Goal: Task Accomplishment & Management: Use online tool/utility

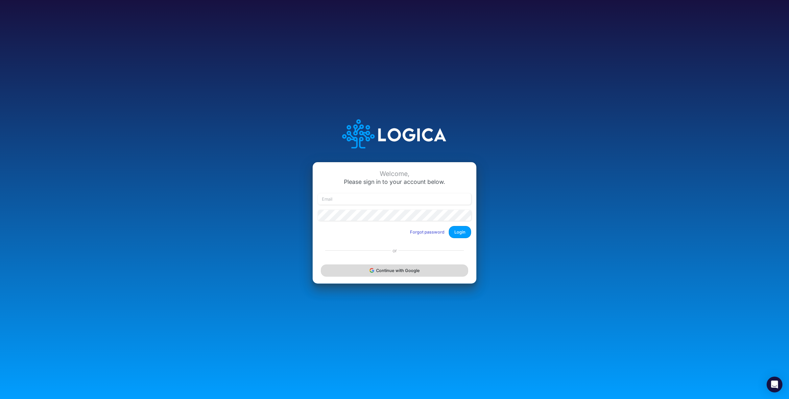
click at [393, 272] on button "Continue with Google" at bounding box center [394, 270] width 147 height 12
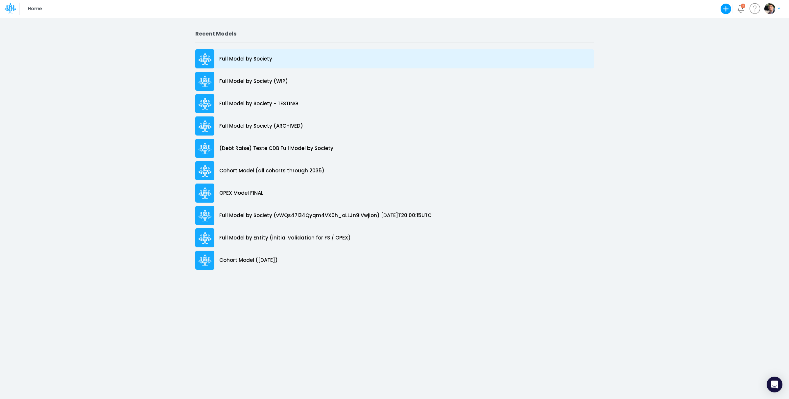
click at [232, 57] on p "Full Model by Society" at bounding box center [245, 59] width 53 height 8
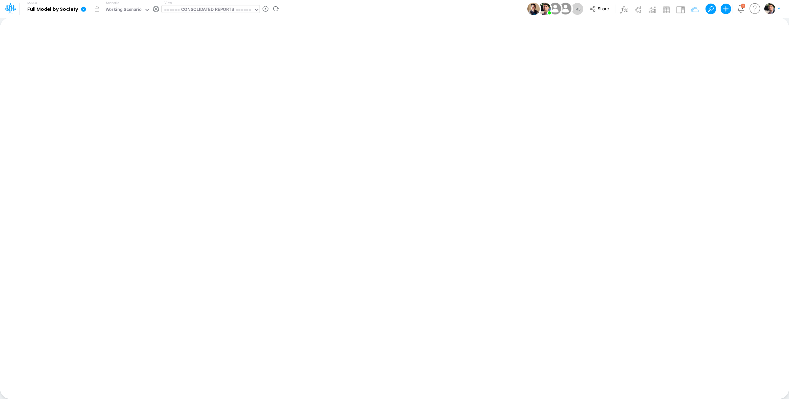
click at [230, 11] on div "====== CONSOLIDATED REPORTS ======" at bounding box center [207, 10] width 87 height 8
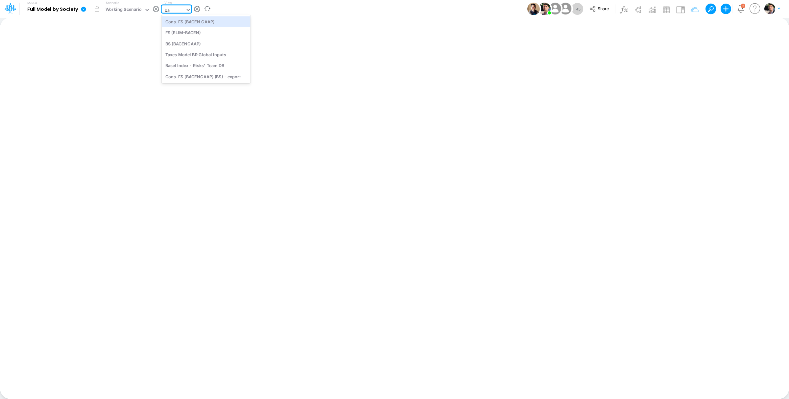
type input "bace"
click at [203, 48] on div "BS (BACENGAAP)" at bounding box center [206, 43] width 89 height 11
type input "BS (USGAAP) - Detailed"
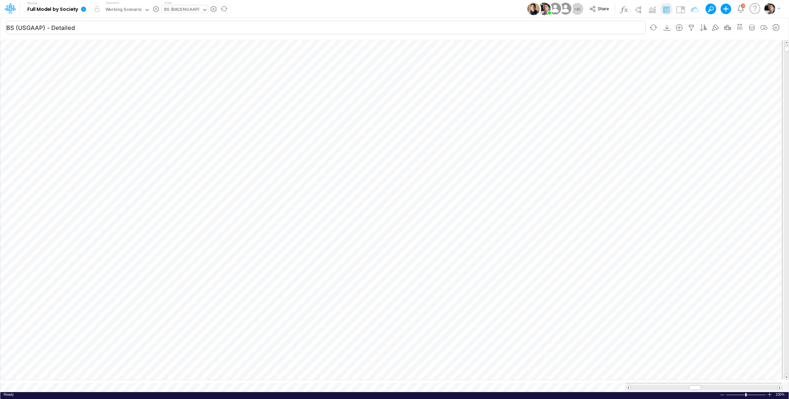
scroll to position [3, 20]
click at [187, 9] on div "BS (BACENGAAP)" at bounding box center [182, 10] width 36 height 8
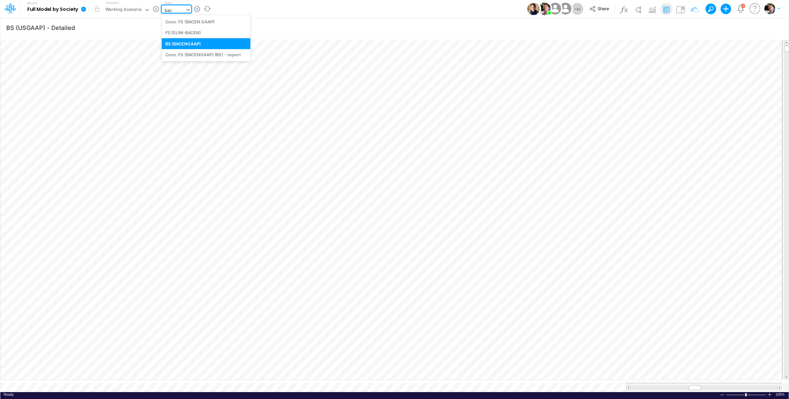
type input "bace"
click at [215, 22] on div "Cons. FS (BACEN GAAP)" at bounding box center [206, 21] width 89 height 11
type input "Consolidated FS - BACENGAAP"
click at [81, 8] on link at bounding box center [84, 8] width 13 height 17
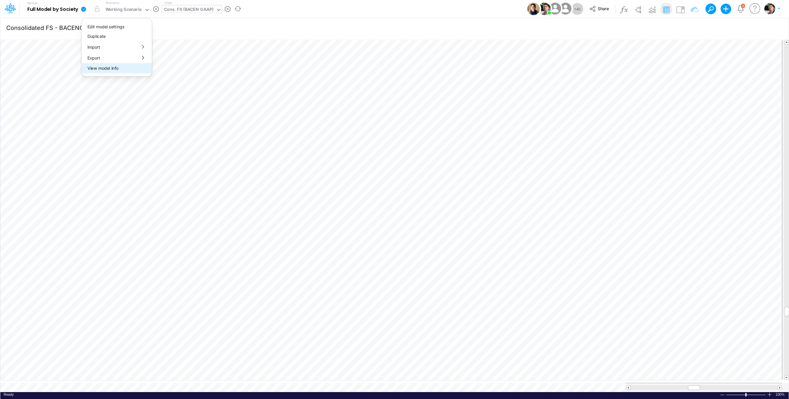
click at [102, 67] on button "View model info" at bounding box center [117, 68] width 70 height 10
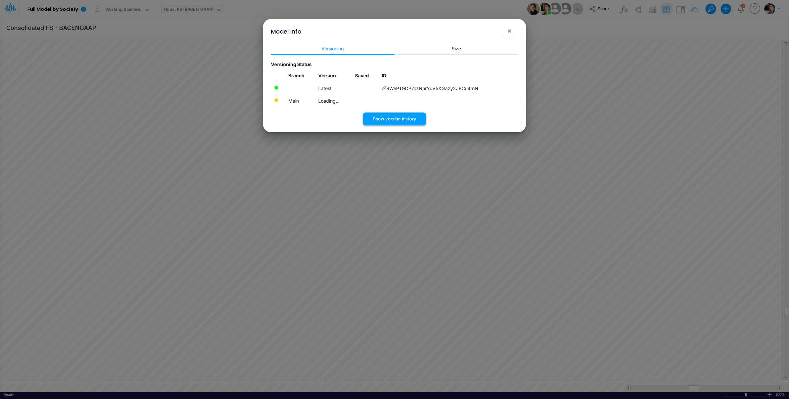
click at [391, 120] on button "Show version history" at bounding box center [394, 118] width 63 height 13
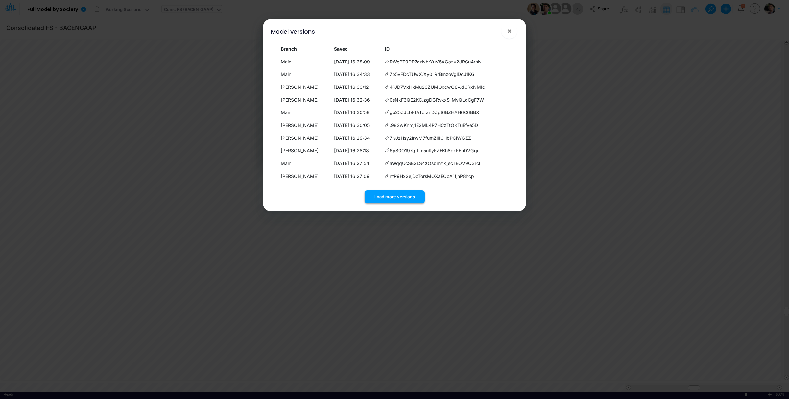
click at [385, 194] on button "Load more versions" at bounding box center [395, 196] width 60 height 13
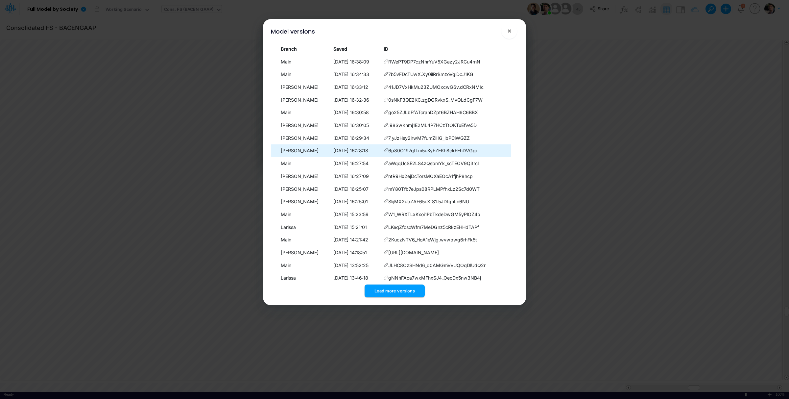
scroll to position [33, 0]
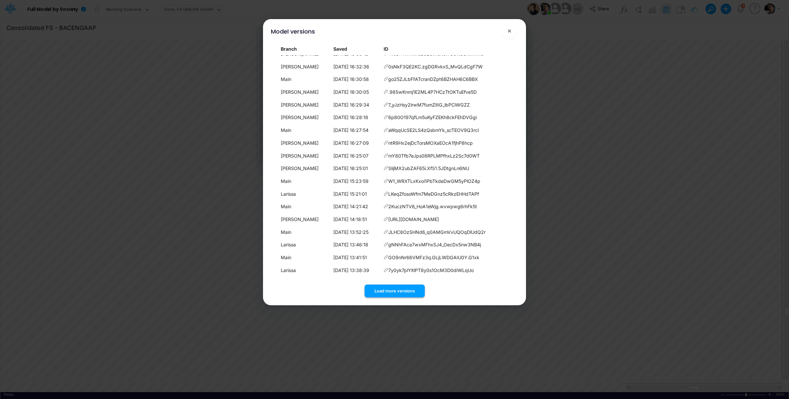
click at [398, 293] on button "Load more versions" at bounding box center [395, 290] width 60 height 13
click at [403, 291] on button "Load more versions" at bounding box center [395, 290] width 60 height 13
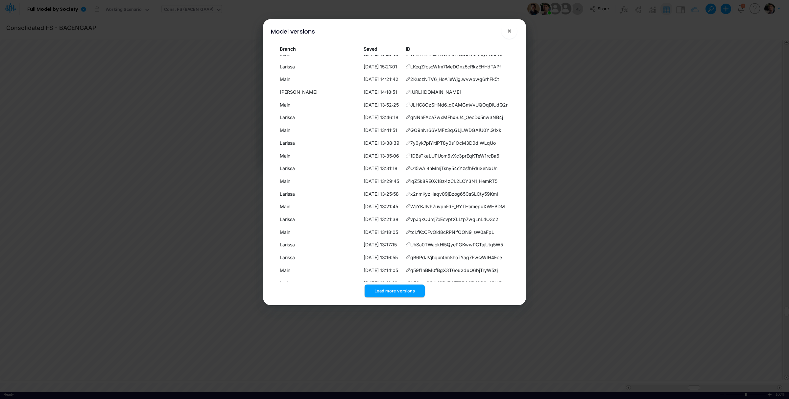
scroll to position [288, 0]
click at [398, 289] on button "Load more versions" at bounding box center [395, 290] width 60 height 13
click at [398, 285] on button "Load more versions" at bounding box center [395, 290] width 60 height 13
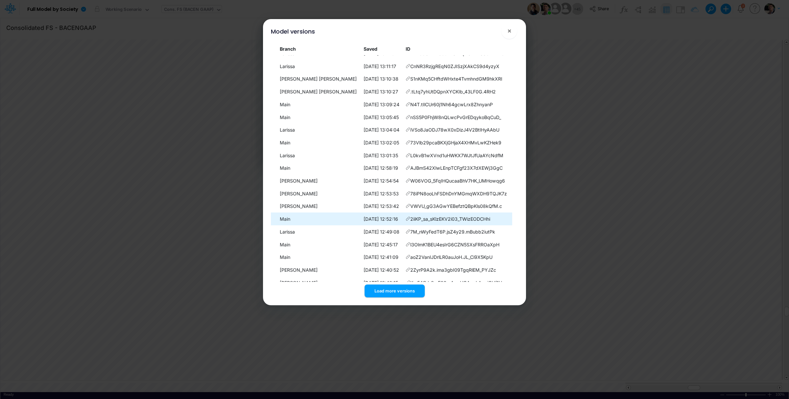
scroll to position [543, 0]
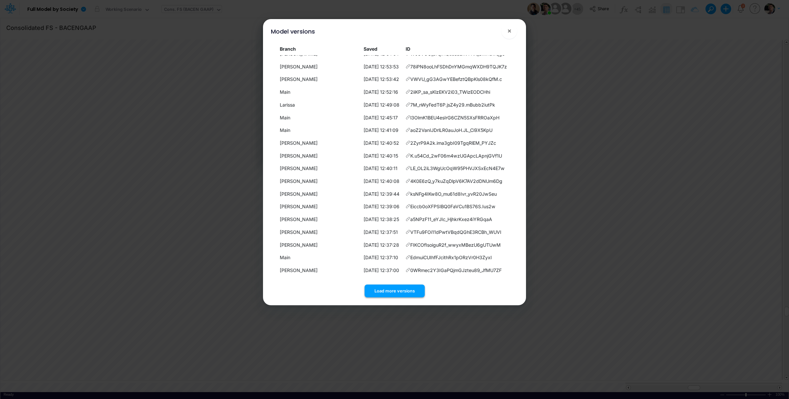
click at [400, 296] on button "Load more versions" at bounding box center [395, 290] width 60 height 13
click at [409, 295] on button "Load more versions" at bounding box center [395, 290] width 60 height 13
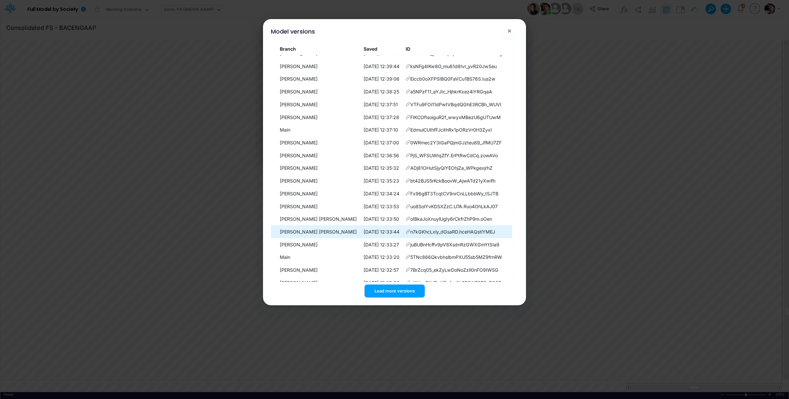
scroll to position [798, 0]
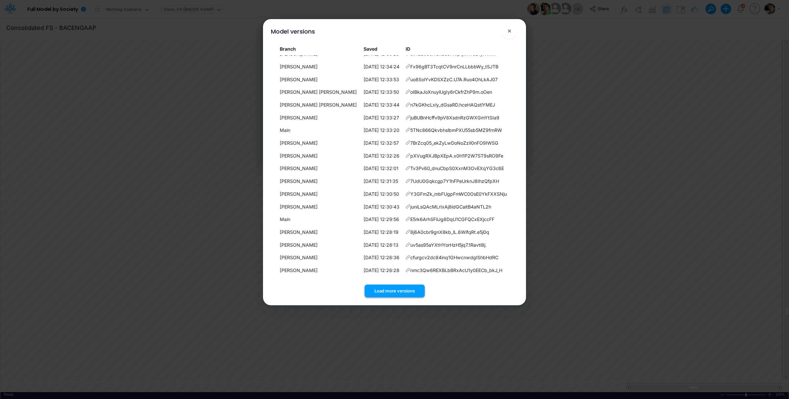
click at [401, 291] on button "Load more versions" at bounding box center [395, 290] width 60 height 13
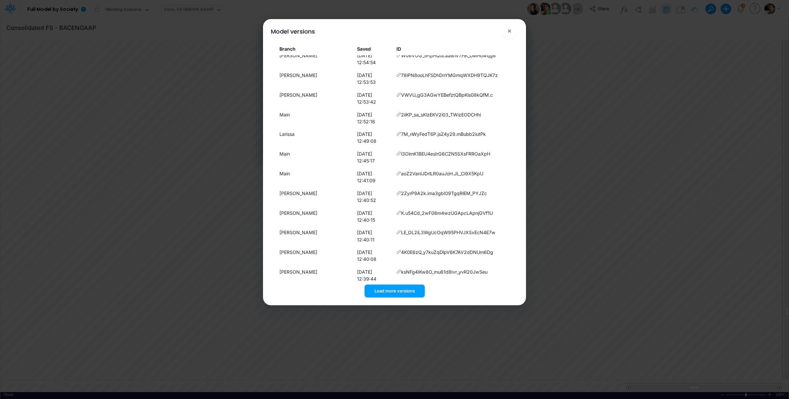
scroll to position [925, 0]
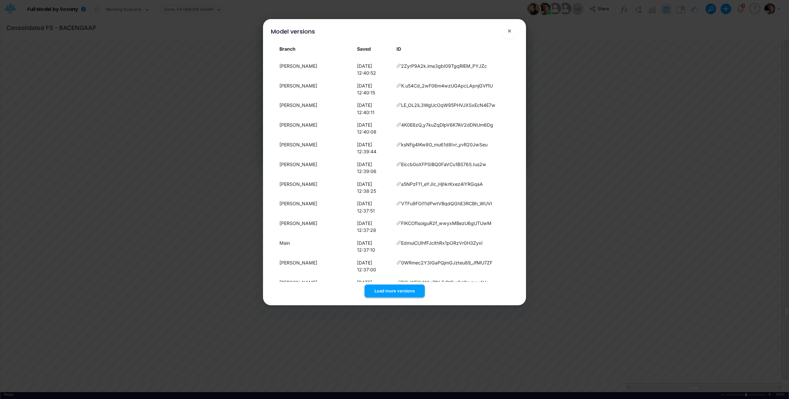
click at [401, 288] on button "Load more versions" at bounding box center [395, 290] width 60 height 13
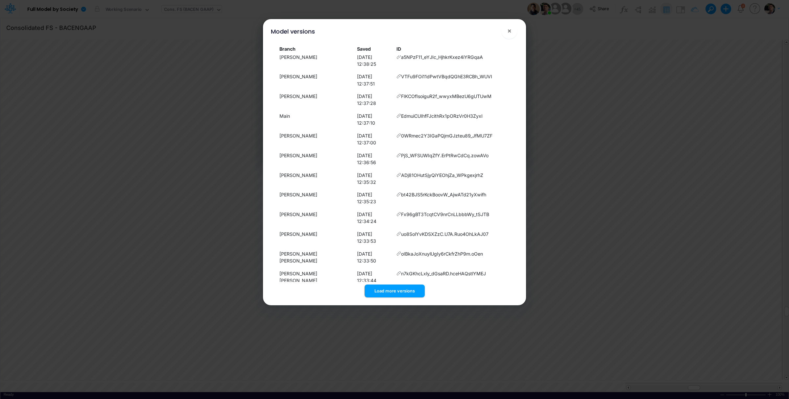
click at [407, 297] on div "Branch Saved ID Main 11/09/2025, 16:38:09 RWePT9DP7czNhrYuV5XGazy2JRCu4rnN Main…" at bounding box center [395, 170] width 258 height 258
click at [405, 291] on button "Load more versions" at bounding box center [395, 290] width 60 height 13
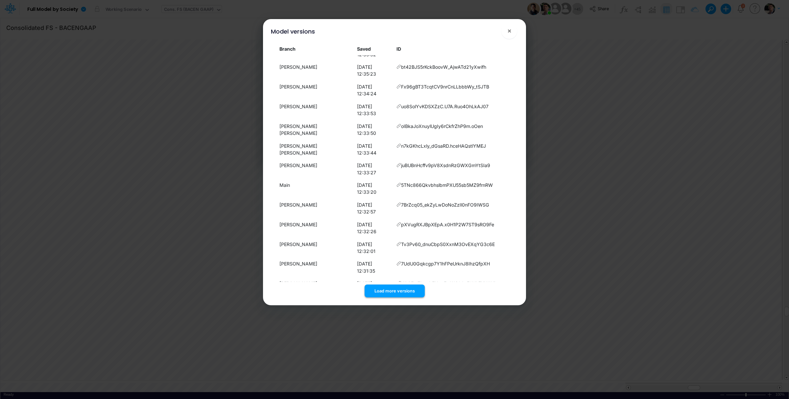
click at [396, 291] on button "Load more versions" at bounding box center [395, 290] width 60 height 13
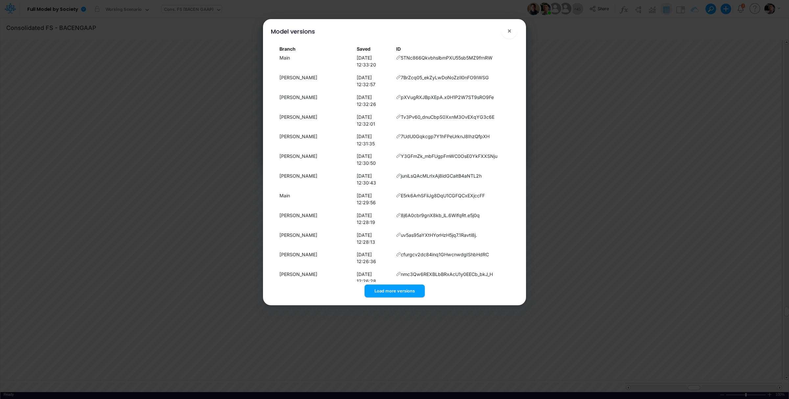
drag, startPoint x: 403, startPoint y: 295, endPoint x: 405, endPoint y: 290, distance: 5.4
click at [403, 295] on button "Load more versions" at bounding box center [395, 290] width 60 height 13
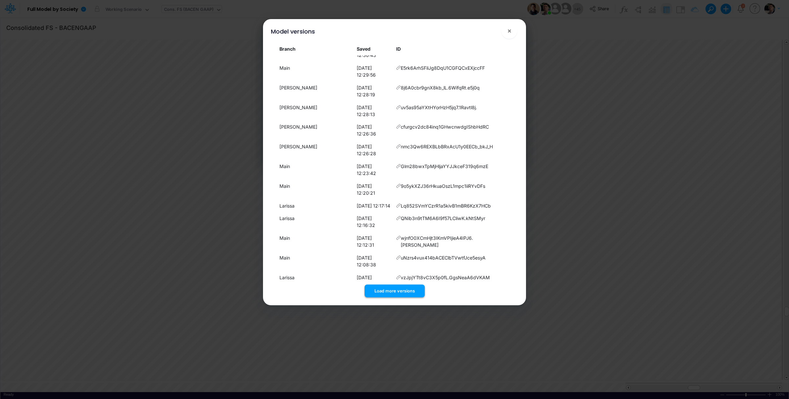
click at [401, 296] on button "Load more versions" at bounding box center [395, 290] width 60 height 13
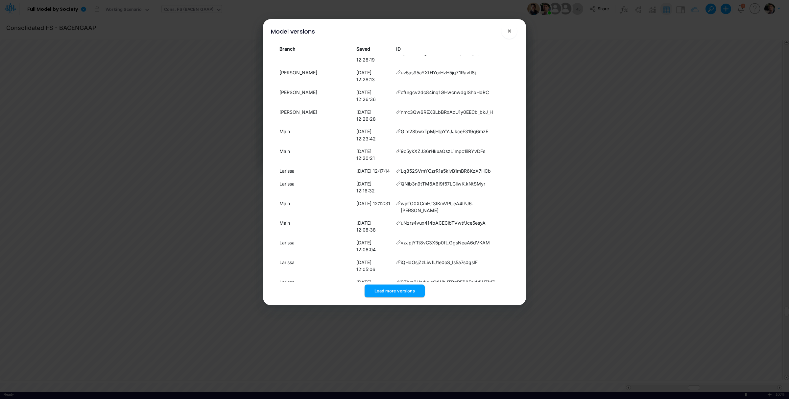
scroll to position [1561, 0]
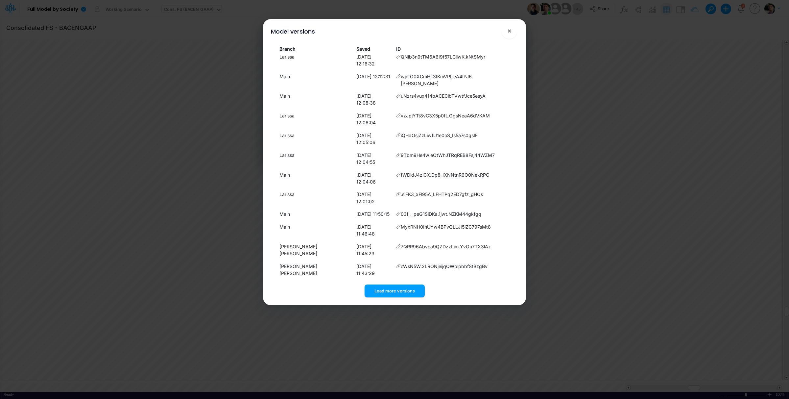
drag, startPoint x: 399, startPoint y: 289, endPoint x: 409, endPoint y: 281, distance: 12.4
click at [399, 289] on button "Load more versions" at bounding box center [395, 290] width 60 height 13
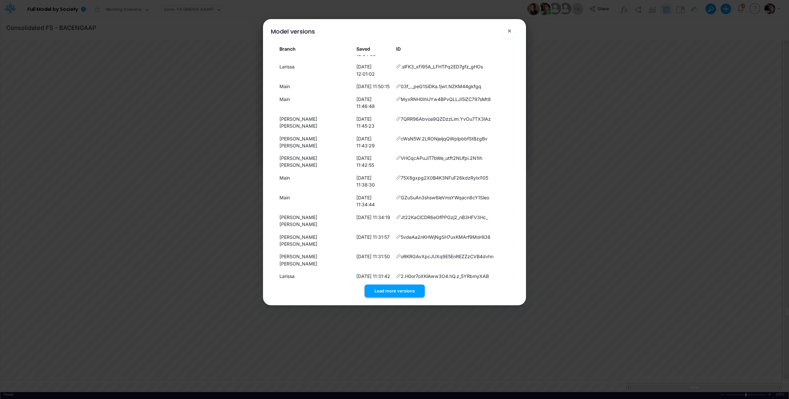
click at [403, 289] on button "Load more versions" at bounding box center [395, 290] width 60 height 13
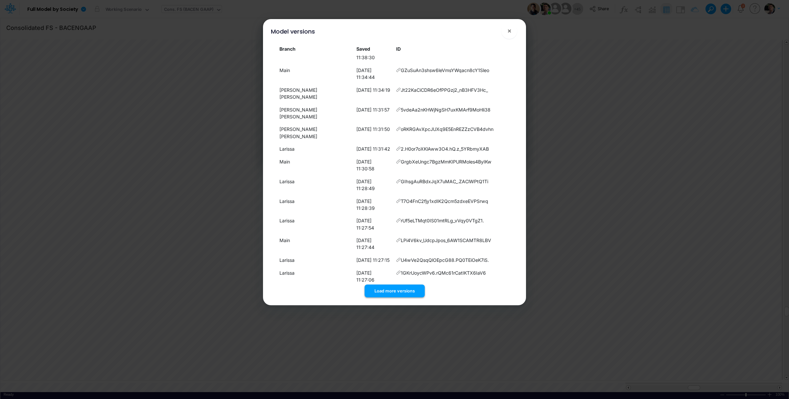
click at [400, 293] on button "Load more versions" at bounding box center [395, 290] width 60 height 13
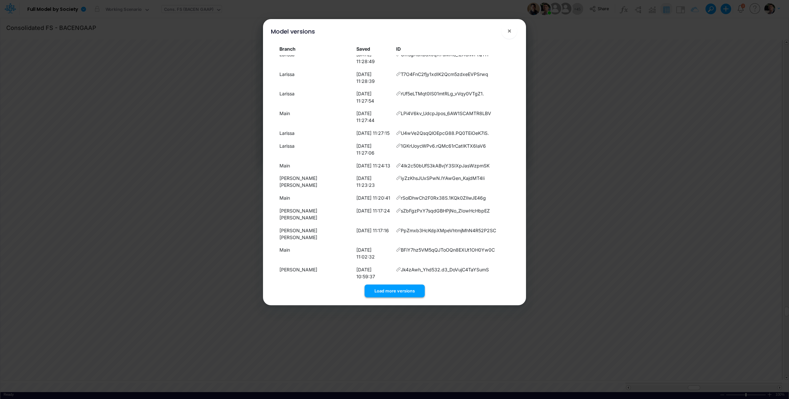
click at [392, 284] on button "Load more versions" at bounding box center [395, 290] width 60 height 13
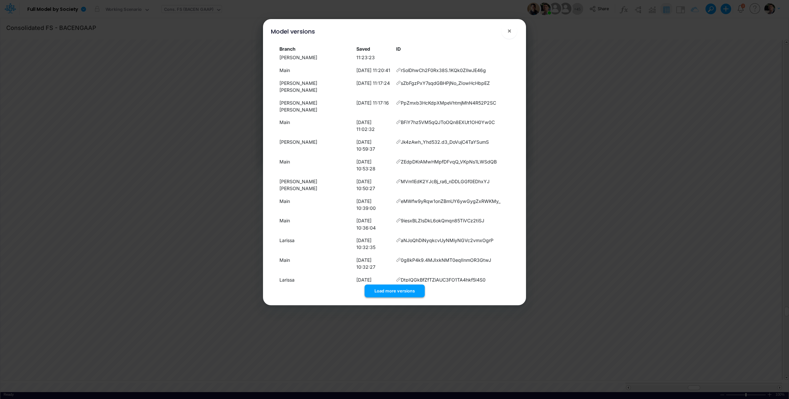
click at [401, 294] on button "Load more versions" at bounding box center [395, 290] width 60 height 13
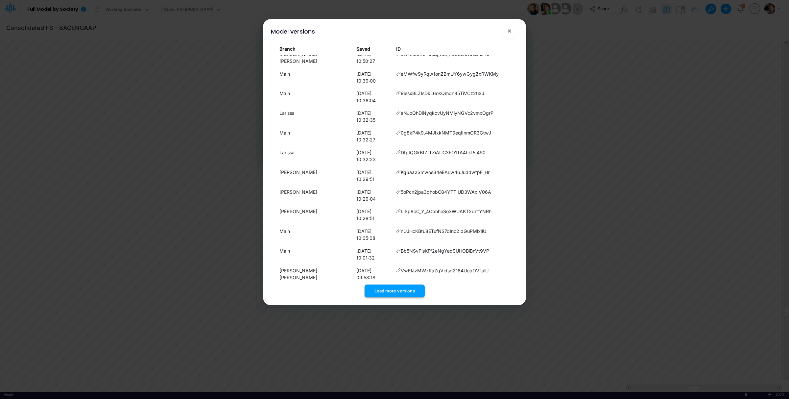
click at [396, 286] on button "Load more versions" at bounding box center [395, 290] width 60 height 13
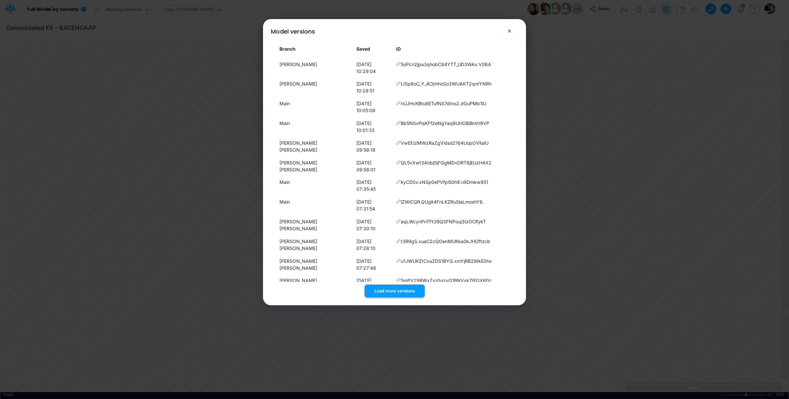
click at [396, 288] on button "Load more versions" at bounding box center [395, 290] width 60 height 13
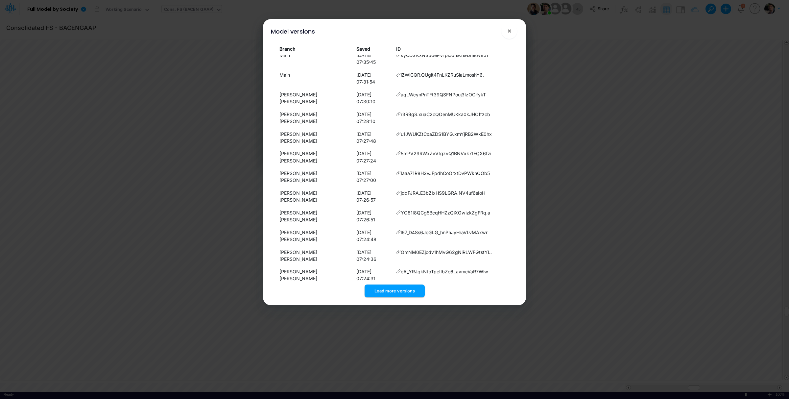
click at [398, 296] on button "Load more versions" at bounding box center [395, 290] width 60 height 13
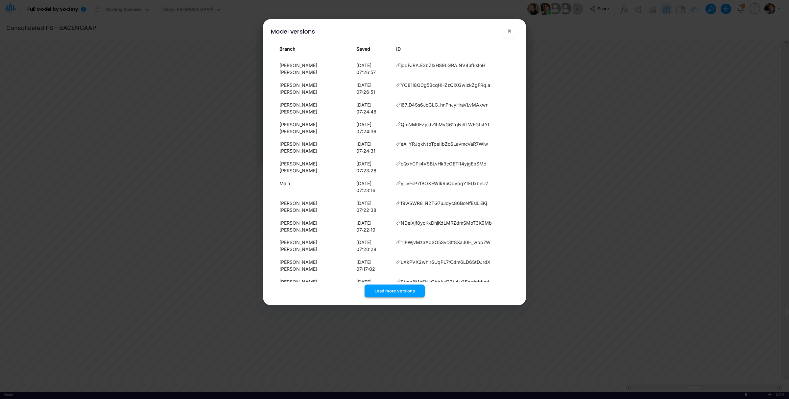
click at [396, 296] on button "Load more versions" at bounding box center [395, 290] width 60 height 13
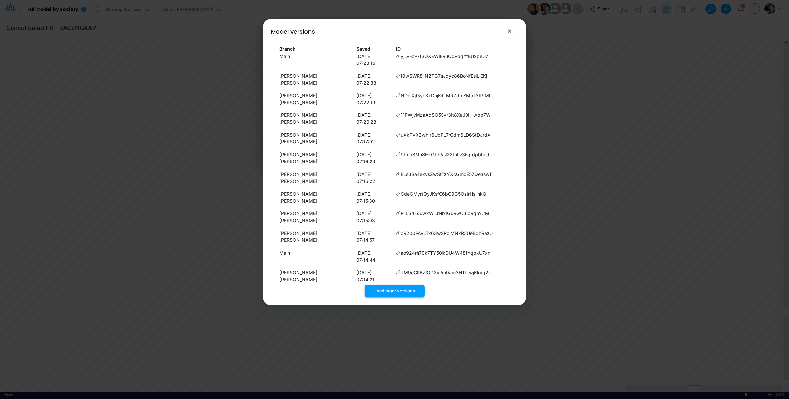
click at [407, 286] on button "Load more versions" at bounding box center [395, 290] width 60 height 13
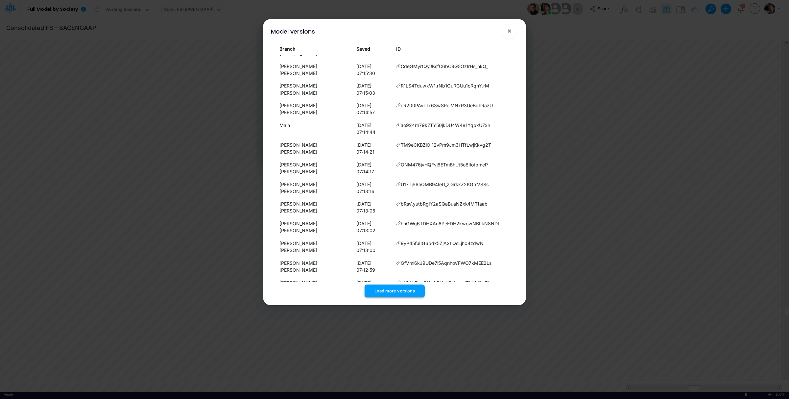
click at [405, 290] on button "Load more versions" at bounding box center [395, 290] width 60 height 13
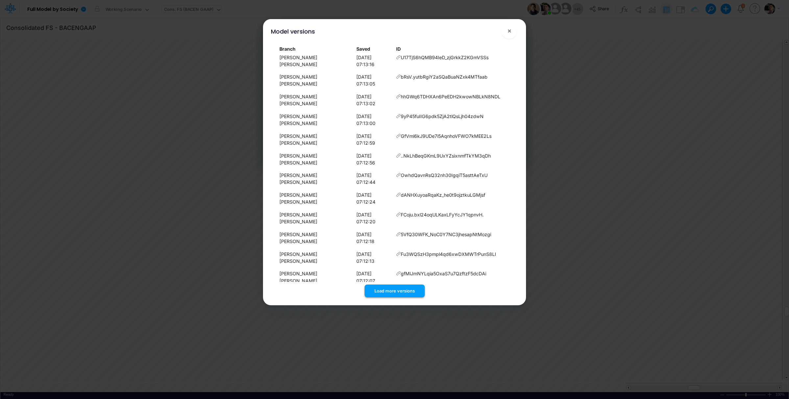
click at [393, 287] on button "Load more versions" at bounding box center [395, 290] width 60 height 13
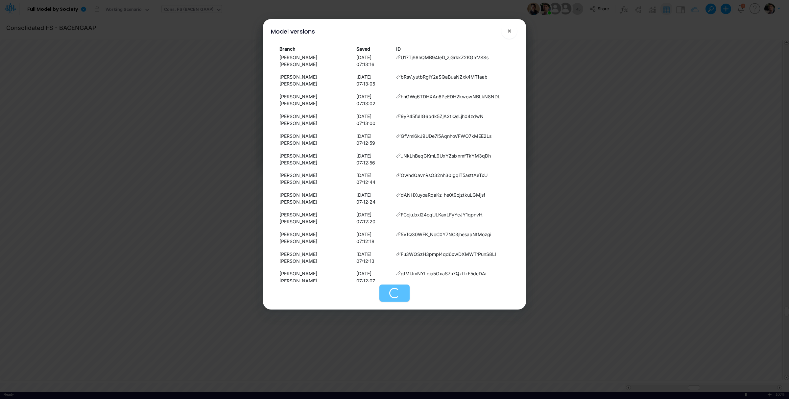
scroll to position [3089, 0]
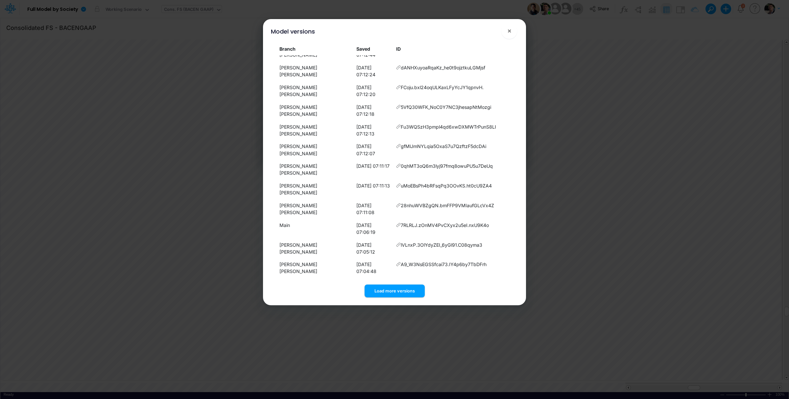
click at [403, 294] on button "Load more versions" at bounding box center [395, 290] width 60 height 13
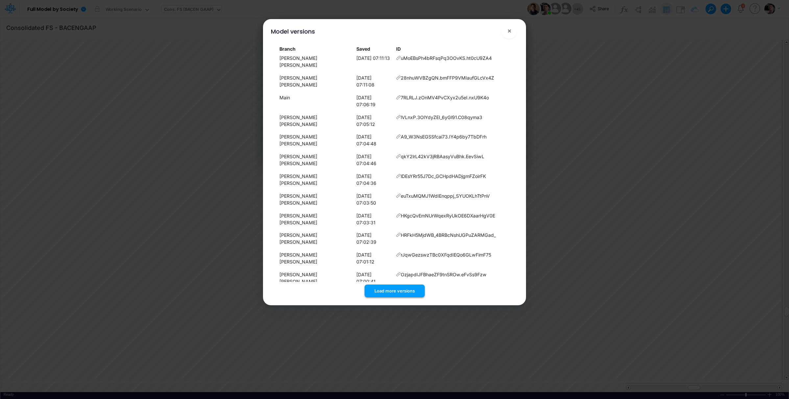
click at [398, 291] on button "Load more versions" at bounding box center [395, 290] width 60 height 13
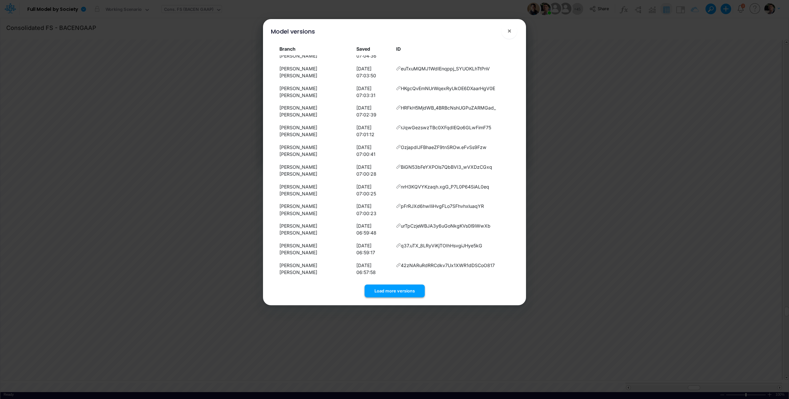
click at [393, 293] on button "Load more versions" at bounding box center [395, 290] width 60 height 13
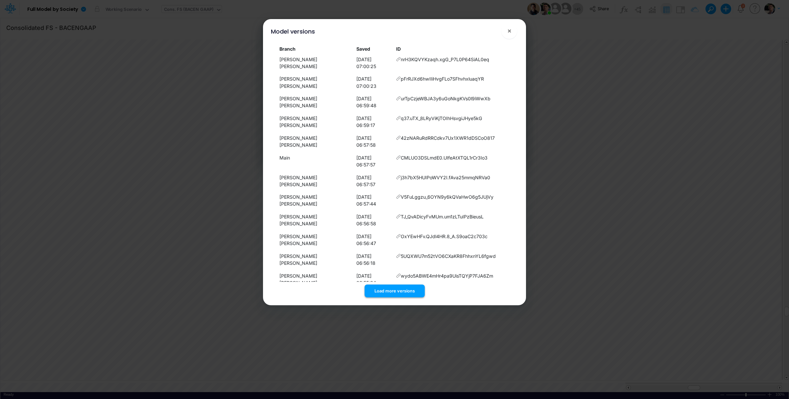
click at [396, 289] on button "Load more versions" at bounding box center [395, 290] width 60 height 13
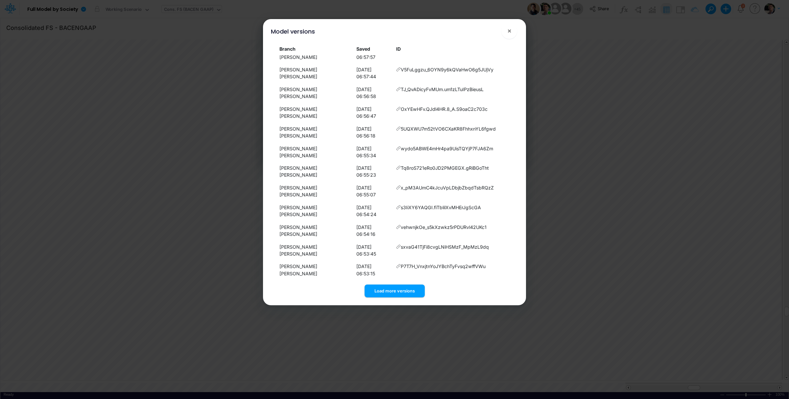
click at [403, 297] on div "Branch Saved ID Main 11/09/2025, 16:38:09 RWePT9DP7czNhrYuV5XGazy2JRCu4rnN Main…" at bounding box center [395, 170] width 258 height 258
click at [403, 296] on button "Load more versions" at bounding box center [395, 290] width 60 height 13
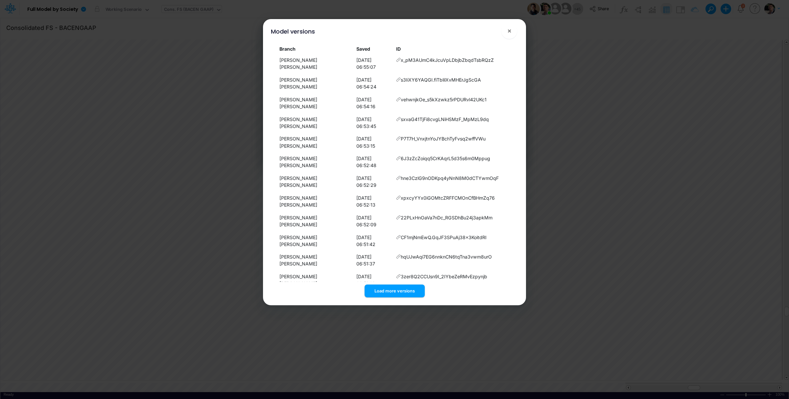
click at [400, 290] on button "Load more versions" at bounding box center [395, 290] width 60 height 13
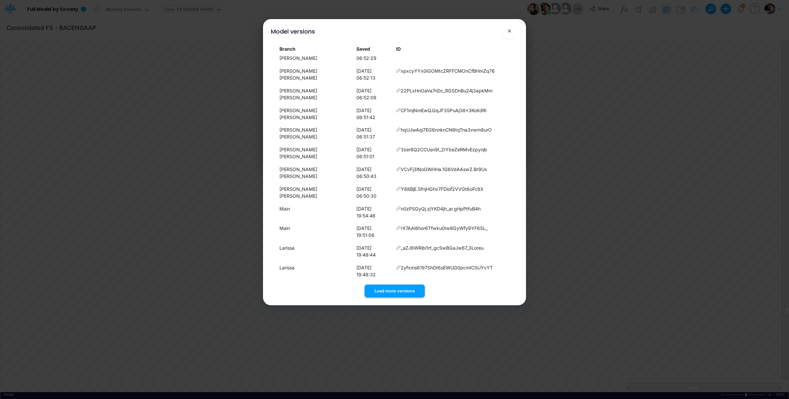
click at [390, 290] on button "Load more versions" at bounding box center [395, 290] width 60 height 13
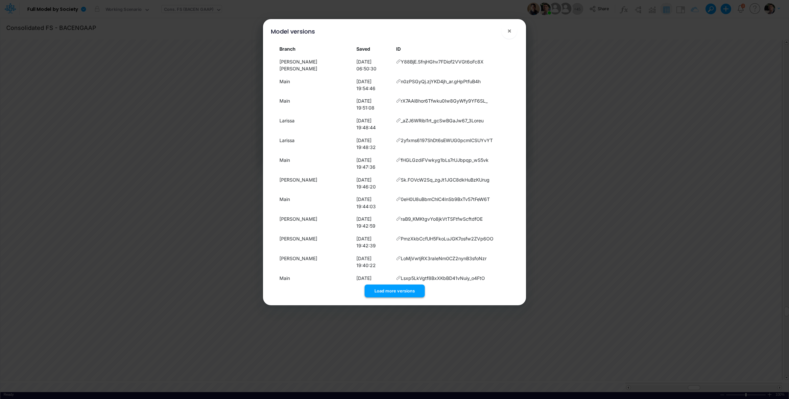
click at [403, 291] on button "Load more versions" at bounding box center [395, 290] width 60 height 13
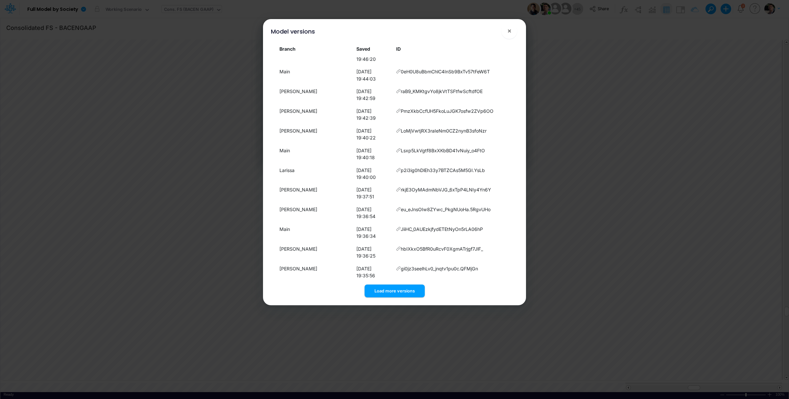
click at [391, 289] on button "Load more versions" at bounding box center [395, 290] width 60 height 13
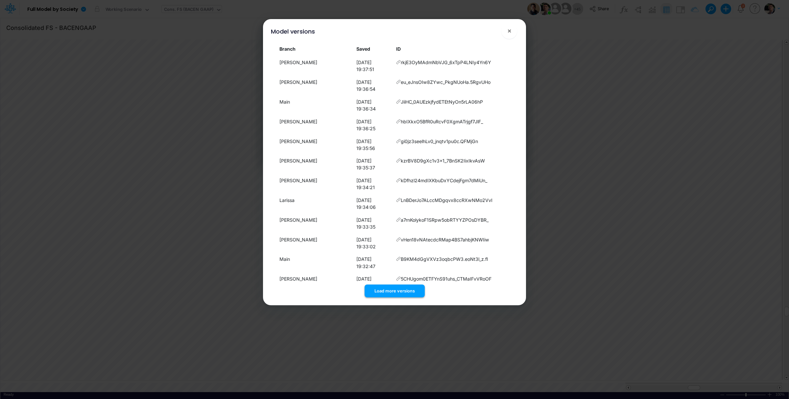
click at [396, 289] on button "Load more versions" at bounding box center [395, 290] width 60 height 13
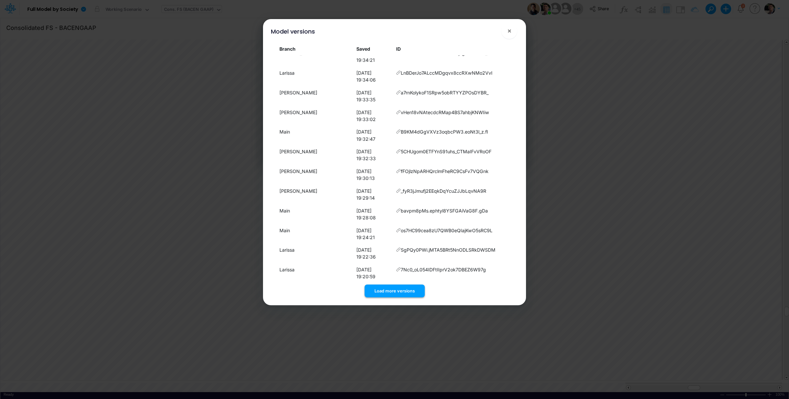
click at [392, 287] on button "Load more versions" at bounding box center [395, 290] width 60 height 13
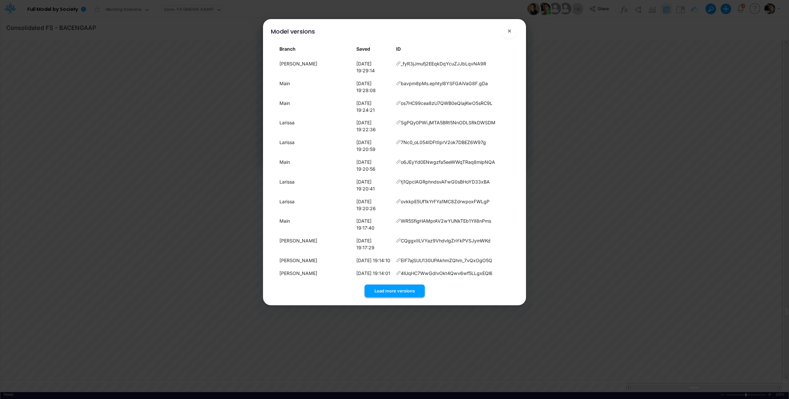
click at [405, 288] on button "Load more versions" at bounding box center [395, 290] width 60 height 13
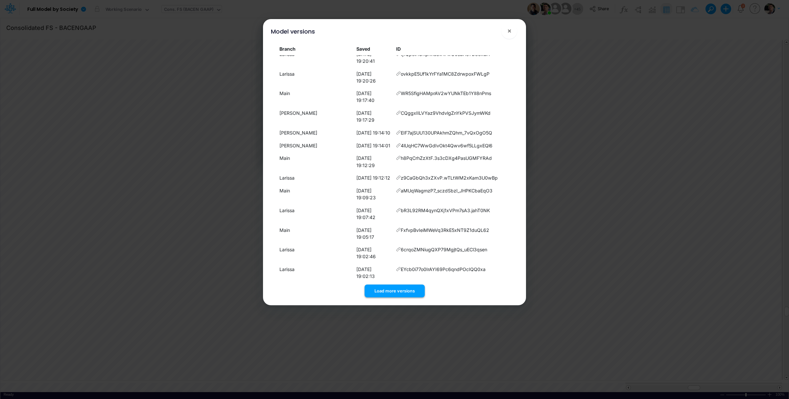
click at [397, 289] on button "Load more versions" at bounding box center [395, 290] width 60 height 13
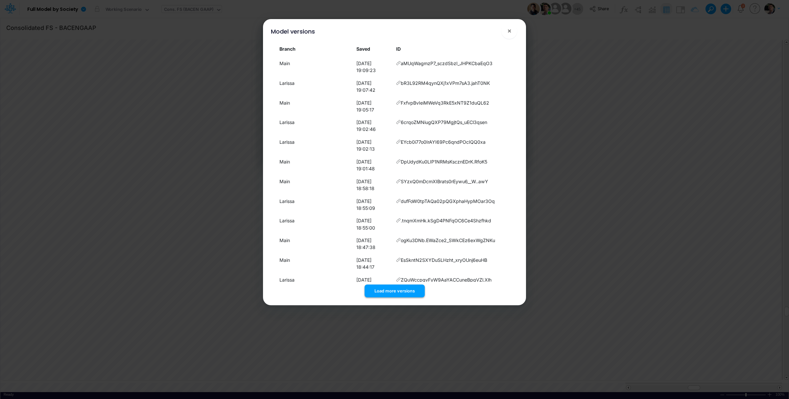
click at [394, 286] on button "Load more versions" at bounding box center [395, 290] width 60 height 13
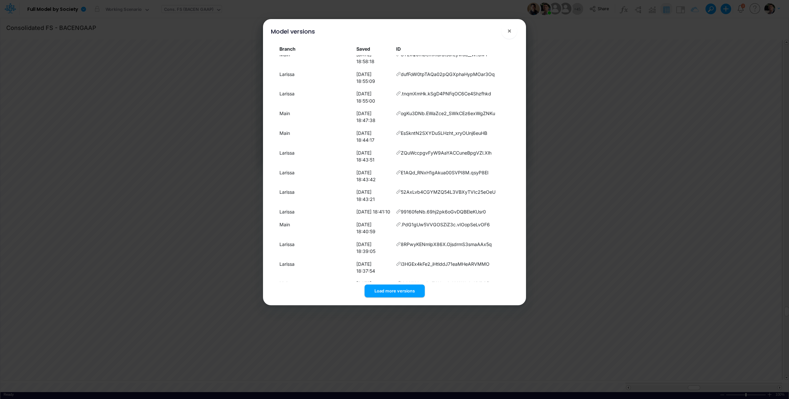
click at [396, 294] on button "Load more versions" at bounding box center [395, 290] width 60 height 13
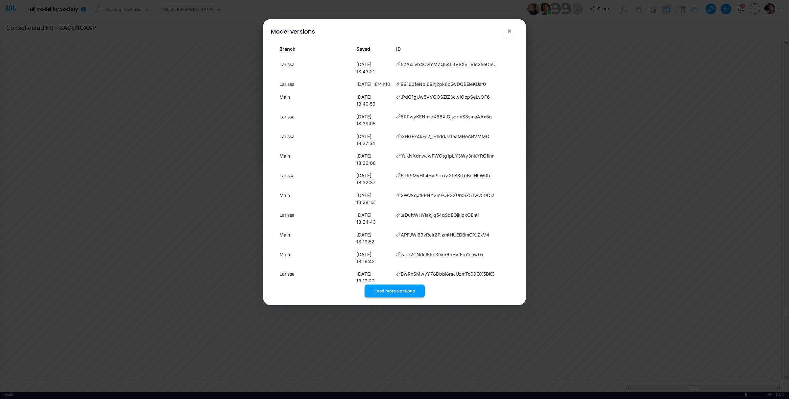
click at [391, 291] on button "Load more versions" at bounding box center [395, 290] width 60 height 13
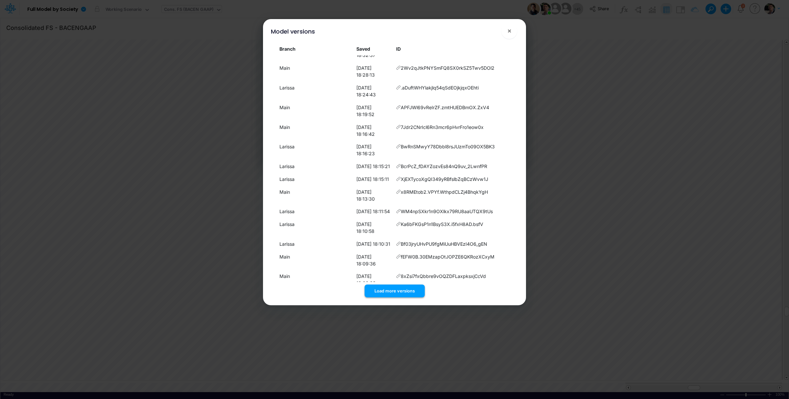
click at [397, 292] on button "Load more versions" at bounding box center [395, 290] width 60 height 13
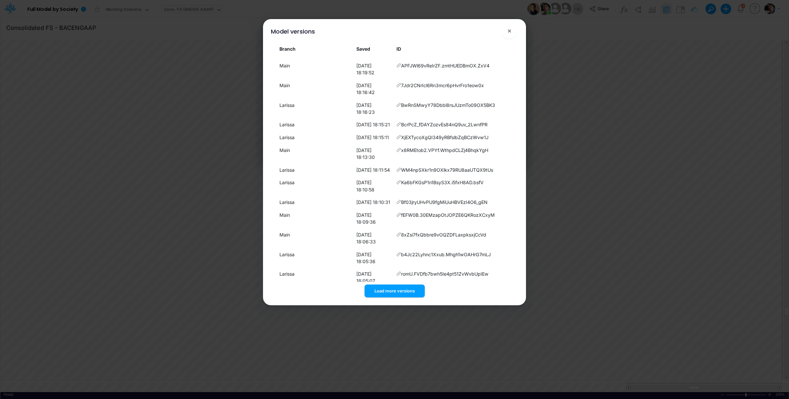
scroll to position [5254, 0]
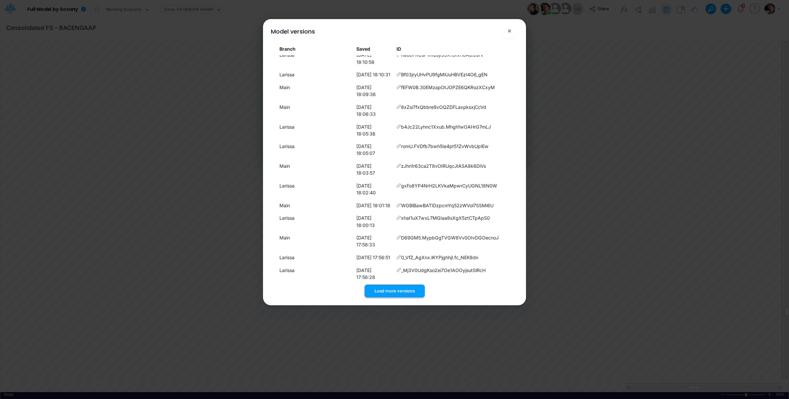
click at [393, 287] on button "Load more versions" at bounding box center [395, 290] width 60 height 13
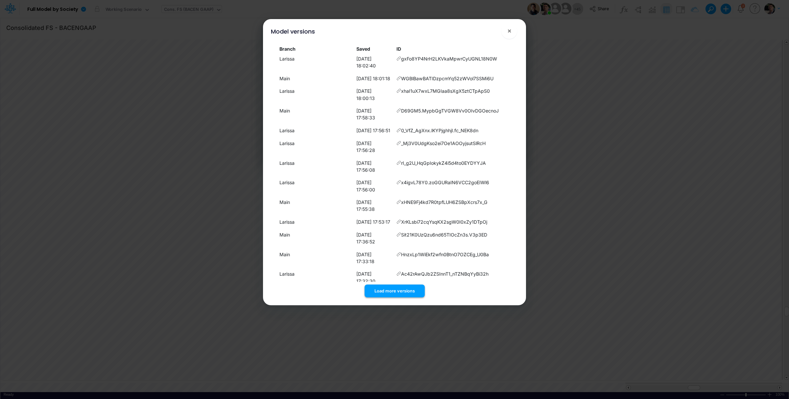
click at [385, 293] on button "Load more versions" at bounding box center [395, 290] width 60 height 13
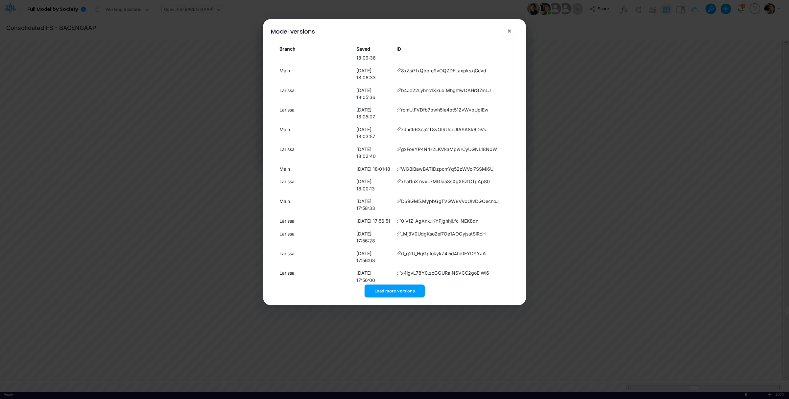
scroll to position [5509, 0]
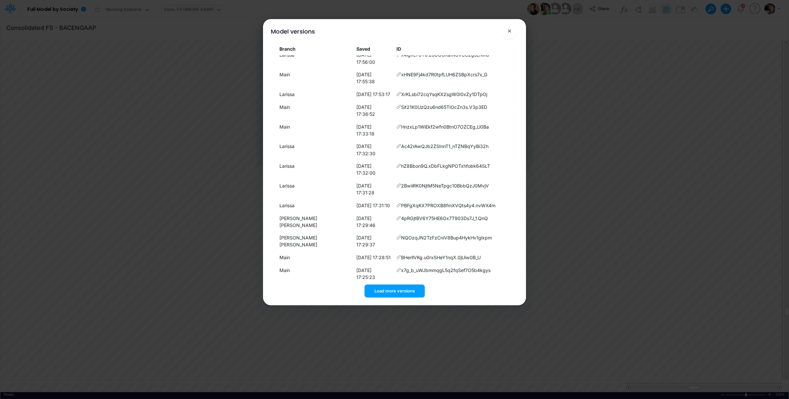
click at [393, 297] on div "Branch Saved ID Main 11/09/2025, 16:38:09 RWePT9DP7czNhrYuV5XGazy2JRCu4rnN Main…" at bounding box center [395, 170] width 258 height 258
click at [389, 293] on button "Load more versions" at bounding box center [395, 290] width 60 height 13
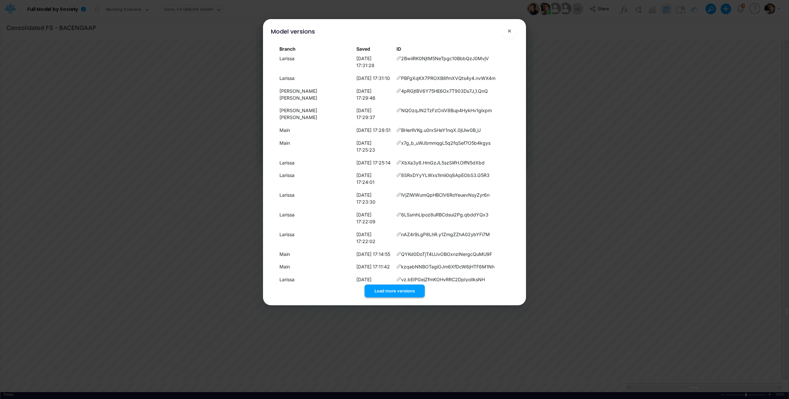
click at [393, 290] on button "Load more versions" at bounding box center [395, 290] width 60 height 13
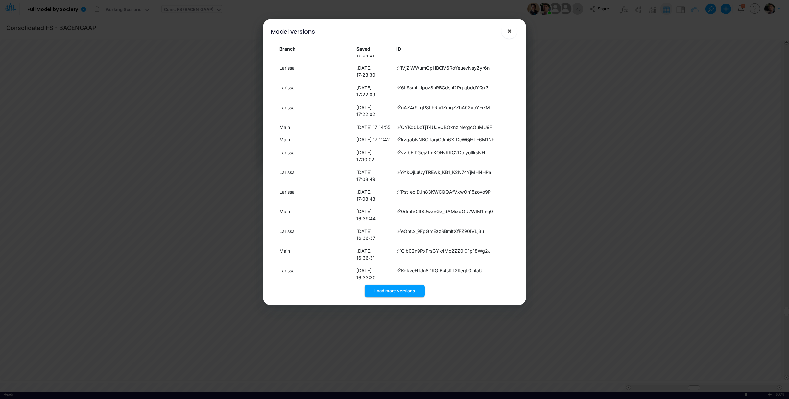
click at [508, 31] on span "×" at bounding box center [509, 31] width 4 height 8
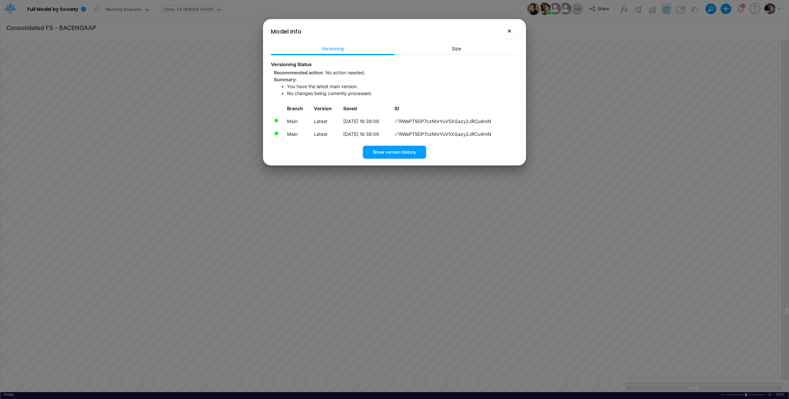
click at [509, 31] on span "×" at bounding box center [509, 31] width 4 height 8
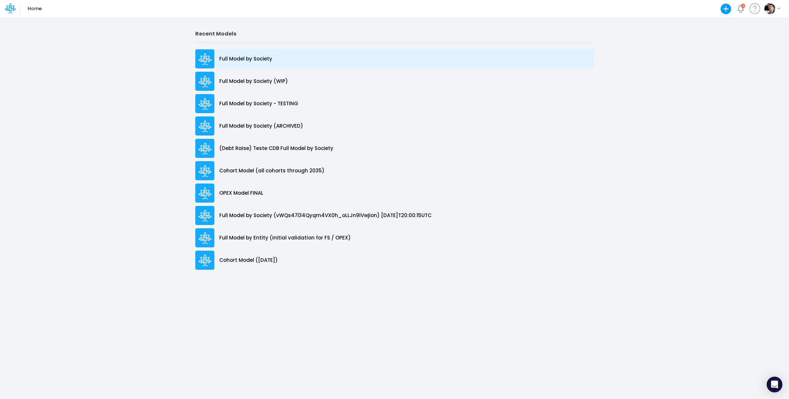
click at [250, 59] on p "Full Model by Society" at bounding box center [245, 59] width 53 height 8
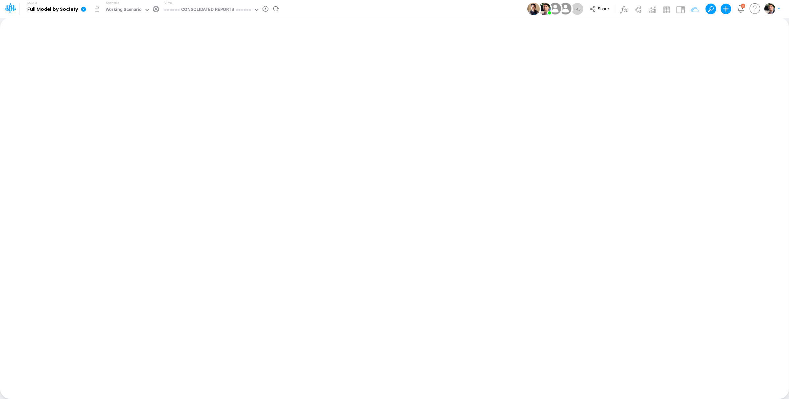
click at [82, 9] on icon at bounding box center [83, 9] width 5 height 5
click at [110, 69] on button "View model info" at bounding box center [117, 68] width 70 height 10
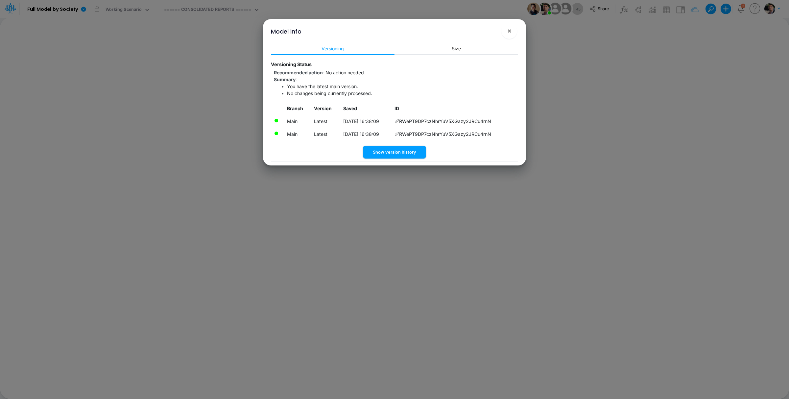
click at [399, 120] on icon at bounding box center [397, 121] width 5 height 5
click at [512, 33] on button "×" at bounding box center [510, 31] width 16 height 16
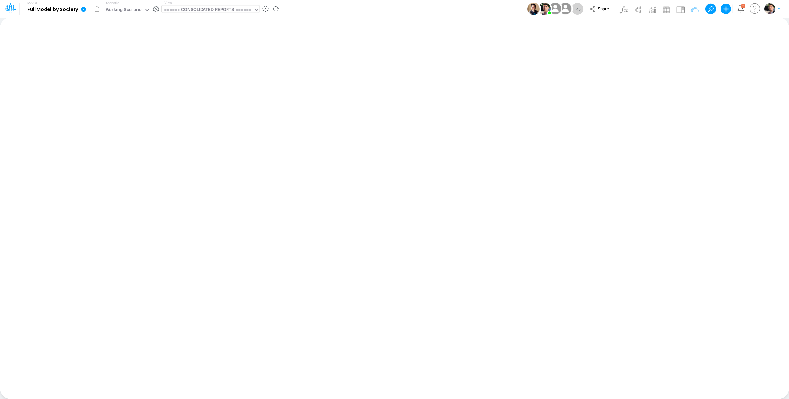
click at [196, 9] on div "====== CONSOLIDATED REPORTS ======" at bounding box center [207, 10] width 87 height 8
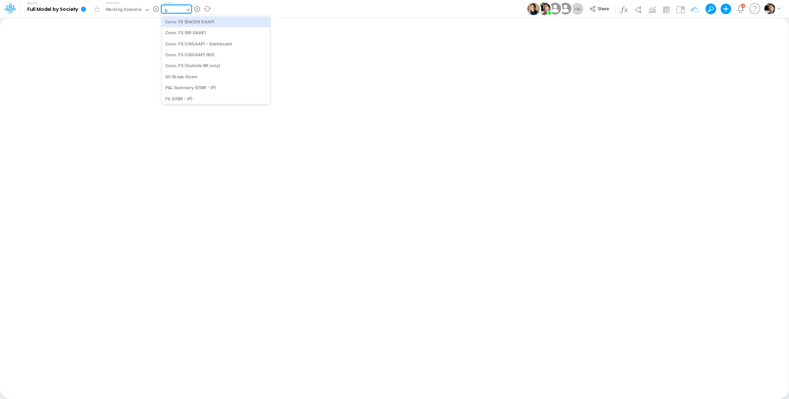
type input "bace"
click at [197, 24] on div "Cons. FS (BACEN GAAP)" at bounding box center [206, 21] width 89 height 11
type input "Consolidated FS - BACENGAAP"
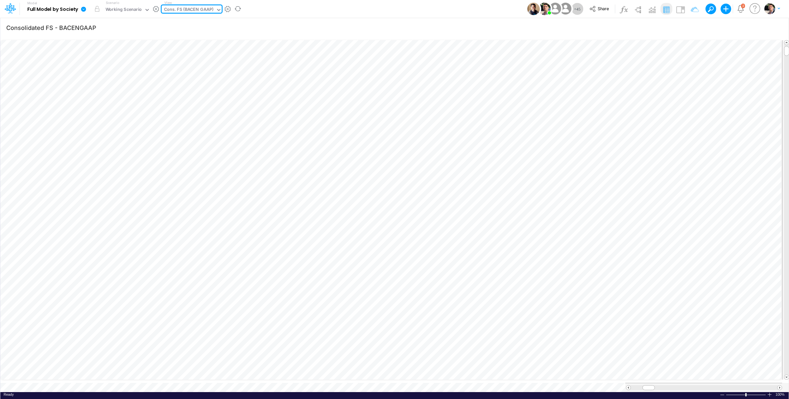
click at [85, 12] on icon at bounding box center [83, 9] width 5 height 5
click at [124, 57] on button "Export" at bounding box center [117, 57] width 70 height 11
click at [179, 60] on button "Excel" at bounding box center [187, 61] width 70 height 10
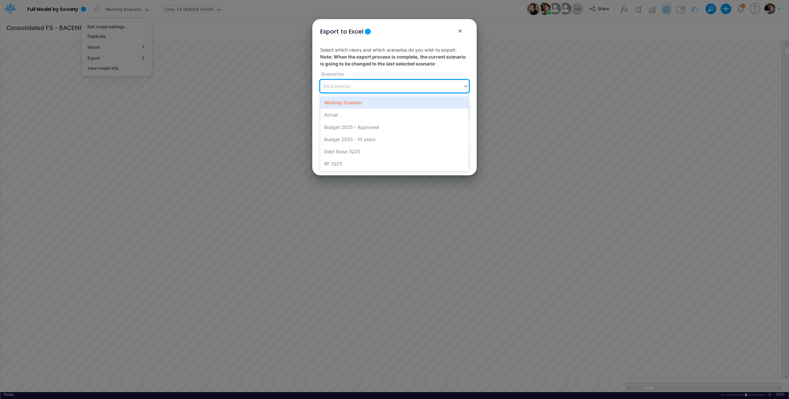
click at [396, 91] on div "All scenarios" at bounding box center [391, 86] width 143 height 11
click at [381, 104] on div "Working Scenario" at bounding box center [394, 102] width 149 height 12
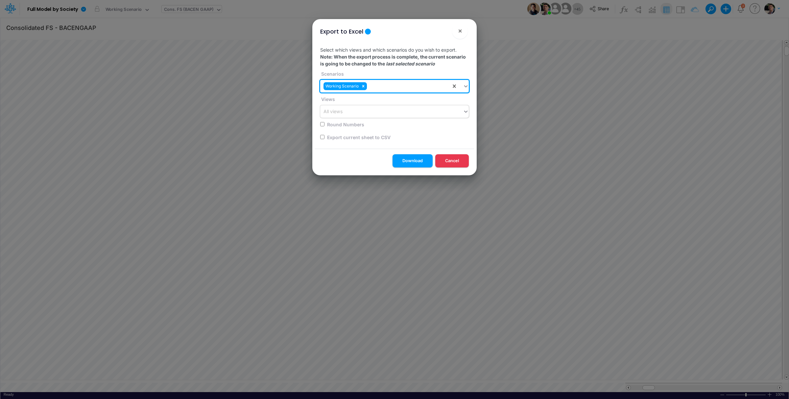
click at [377, 113] on div "All views" at bounding box center [391, 111] width 143 height 11
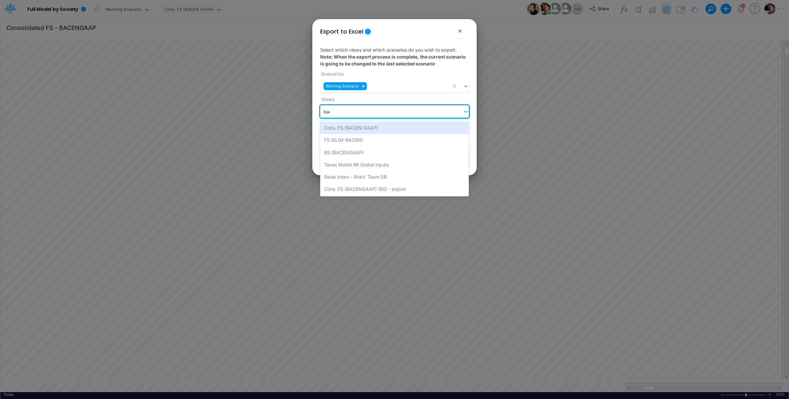
type input "bace"
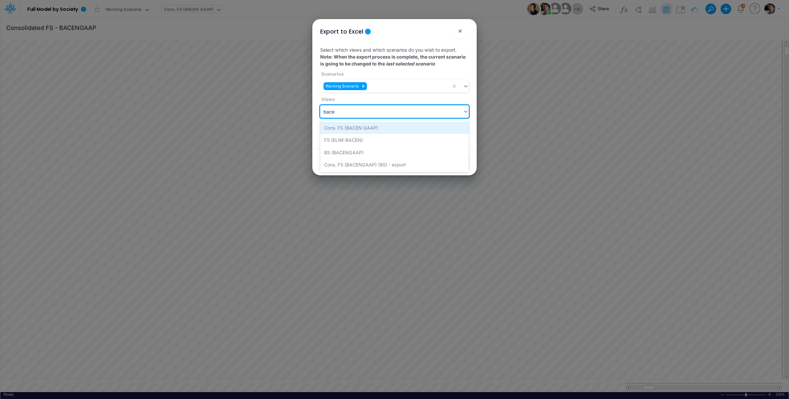
click at [374, 126] on div "Cons. FS (BACEN GAAP)" at bounding box center [394, 128] width 149 height 12
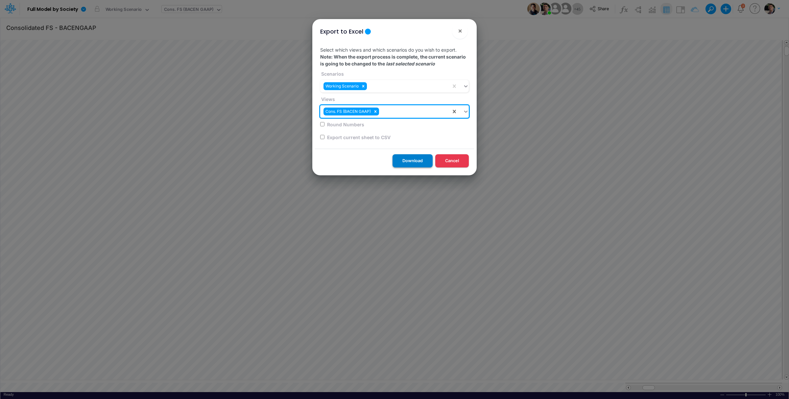
click at [407, 163] on button "Download" at bounding box center [413, 160] width 40 height 13
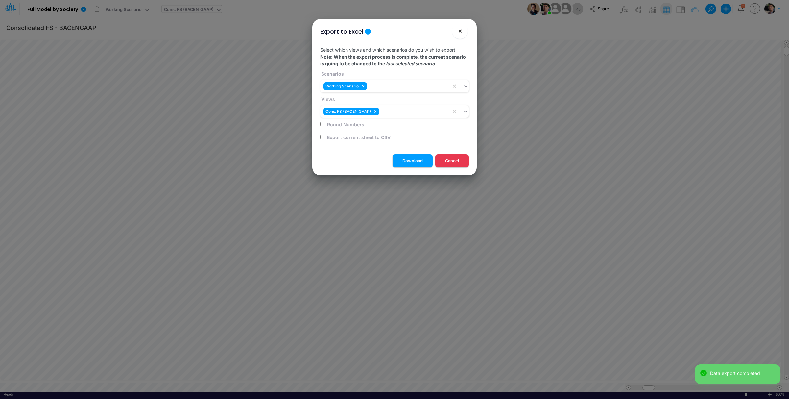
click at [462, 31] on button "×" at bounding box center [460, 31] width 16 height 16
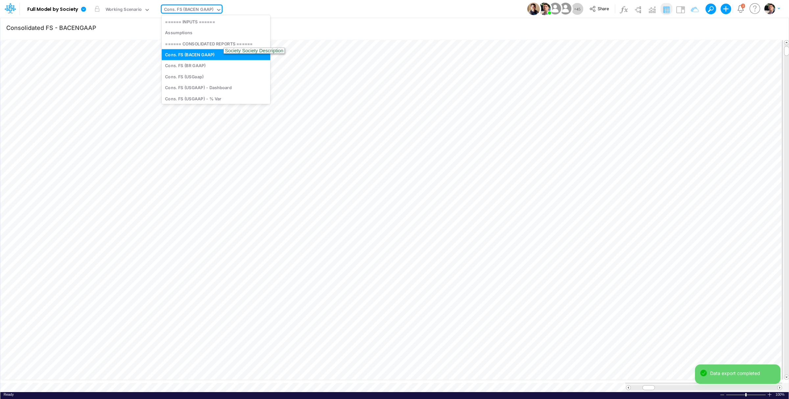
click at [197, 11] on div "Cons. FS (BACEN GAAP)" at bounding box center [188, 10] width 49 height 8
click at [197, 12] on div "Cons. FS (BACEN GAAP)" at bounding box center [188, 10] width 49 height 8
type input "us"
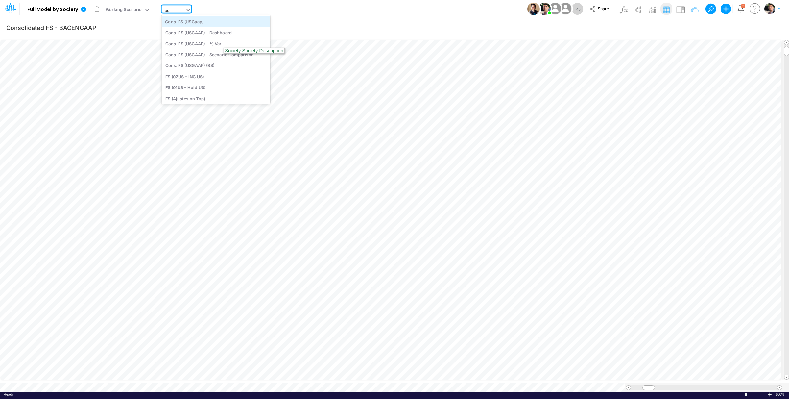
click at [198, 24] on div "Cons. FS (USGaap)" at bounding box center [216, 21] width 109 height 11
type input "Consolidated FS - USGAAP"
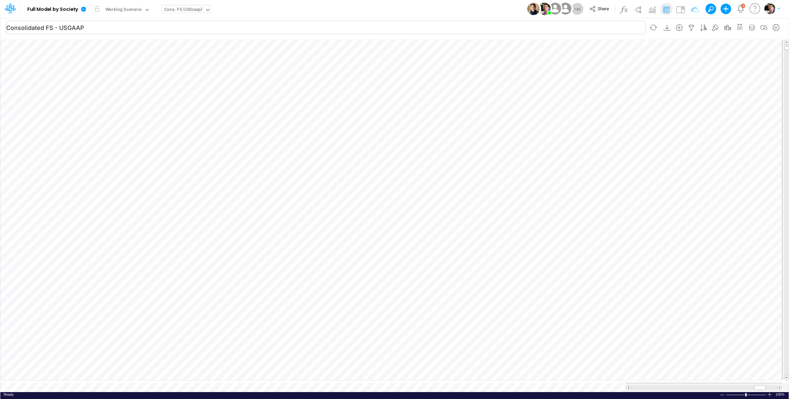
scroll to position [3, 1]
click at [693, 28] on icon "button" at bounding box center [692, 27] width 10 height 7
select select "notEqual"
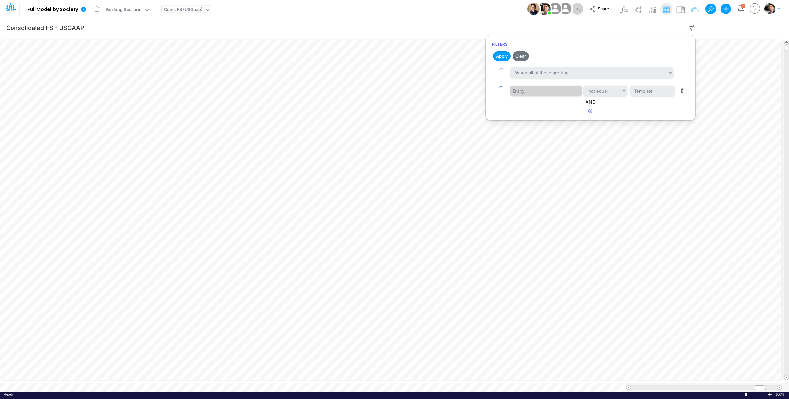
click at [502, 93] on icon "button" at bounding box center [501, 90] width 9 height 9
select select "notEqual"
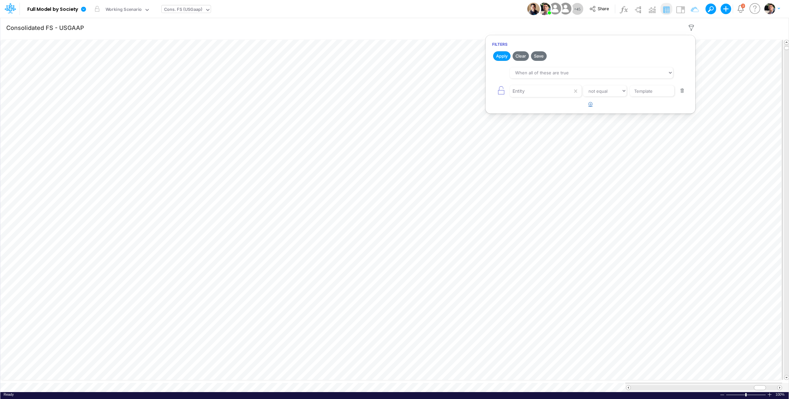
click at [590, 104] on icon "button" at bounding box center [591, 104] width 4 height 4
click at [534, 111] on div at bounding box center [541, 109] width 62 height 11
type input "na"
type input "Salaries"
select select "startsWith"
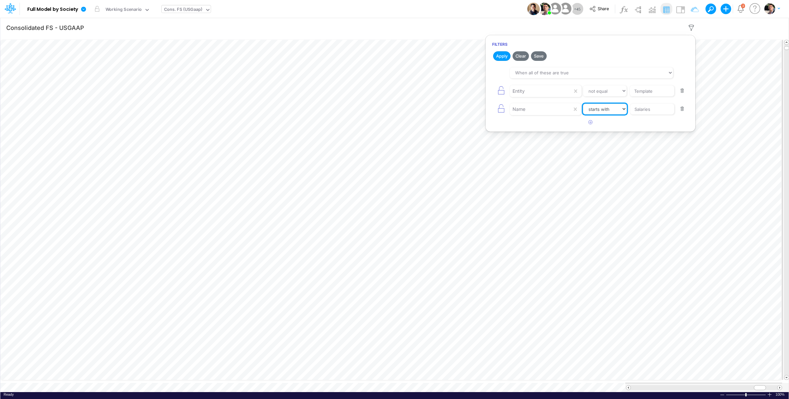
click option "starts with" at bounding box center [0, 0] width 0 height 0
click at [593, 126] on button "button" at bounding box center [590, 122] width 13 height 11
click at [522, 129] on div at bounding box center [541, 127] width 62 height 11
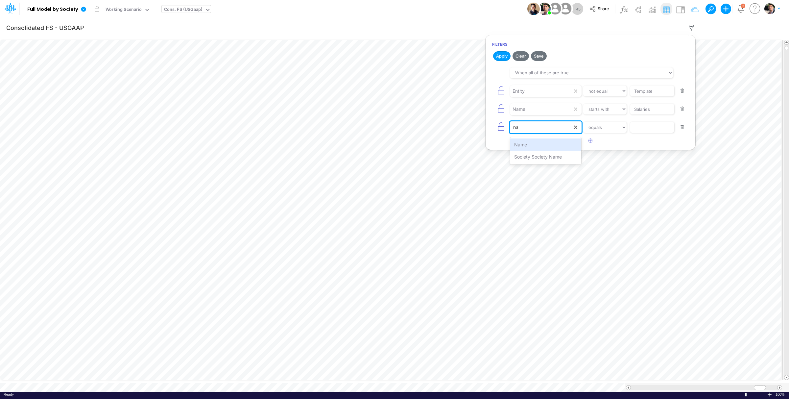
type input "nam"
select select "contains"
click option "contains" at bounding box center [0, 0] width 0 height 0
click at [647, 130] on input "text" at bounding box center [652, 127] width 44 height 11
type input "Capit"
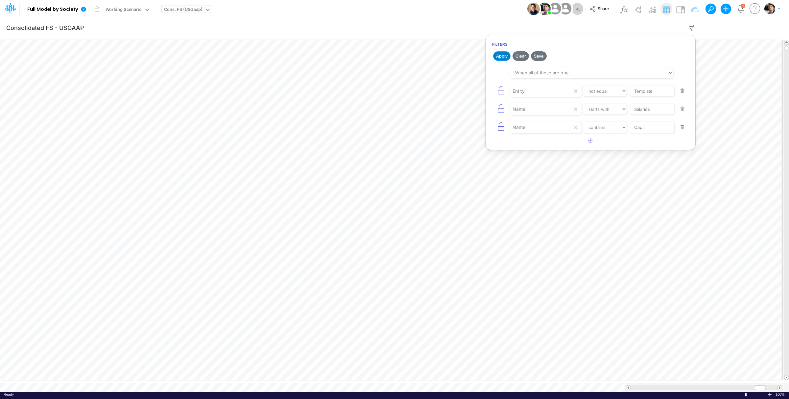
click at [499, 54] on button "Apply" at bounding box center [501, 56] width 17 height 10
click at [553, 67] on div "When all of these are true When any of these are true" at bounding box center [590, 72] width 197 height 15
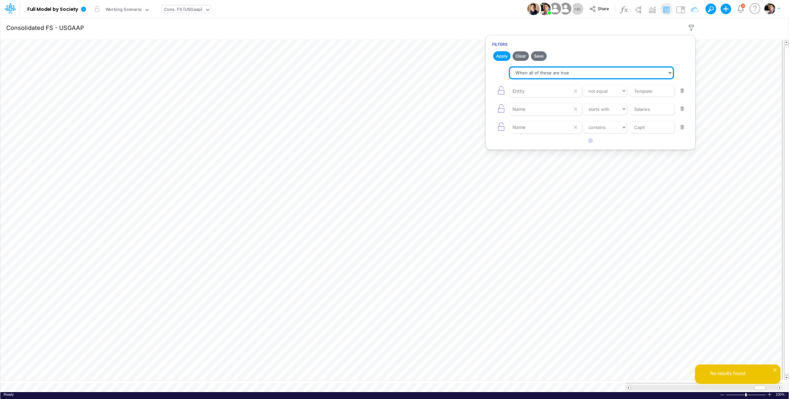
click option "When all of these are true" at bounding box center [0, 0] width 0 height 0
select select "tableSearchOR"
click option "When any of these are true" at bounding box center [0, 0] width 0 height 0
click at [498, 94] on icon "button" at bounding box center [501, 90] width 9 height 9
select select "startsWith"
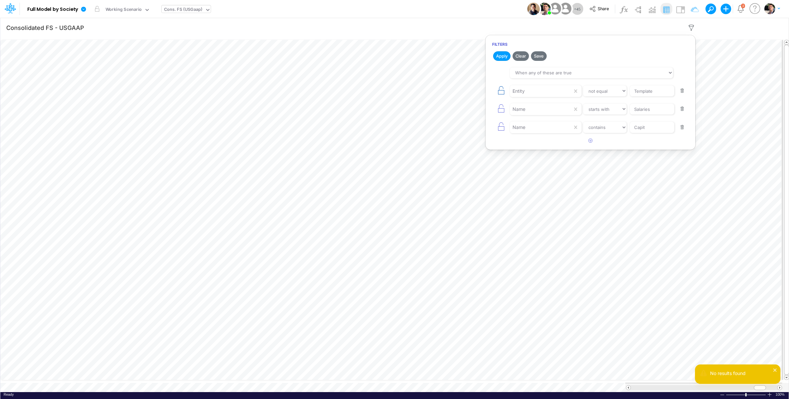
type input "Salaries"
select select "contains"
type input "Capit"
select select "notEqual"
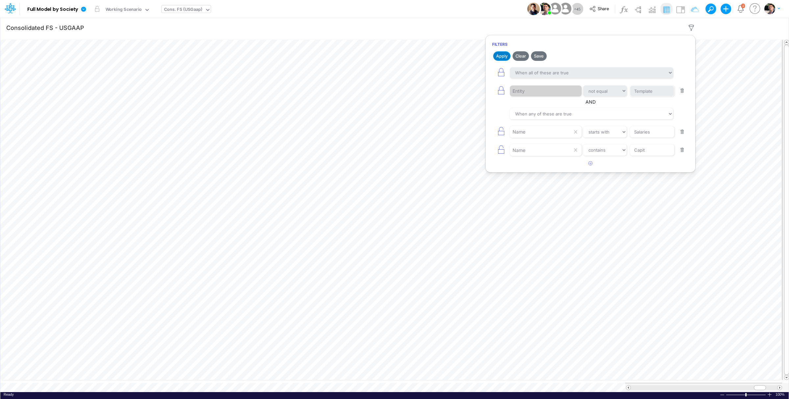
click at [506, 57] on button "Apply" at bounding box center [501, 56] width 17 height 10
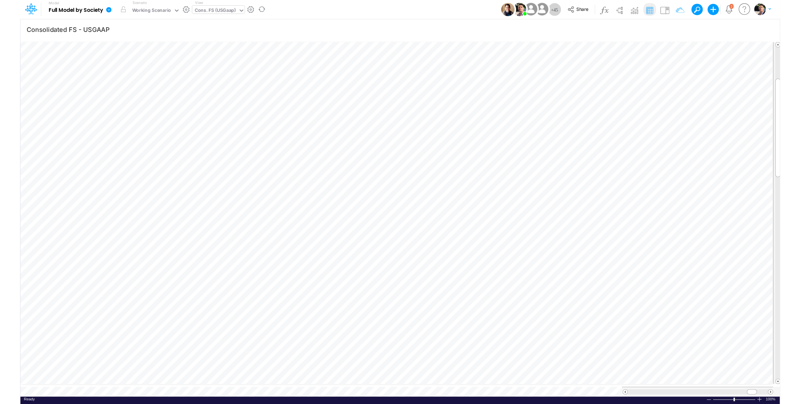
scroll to position [6, 12]
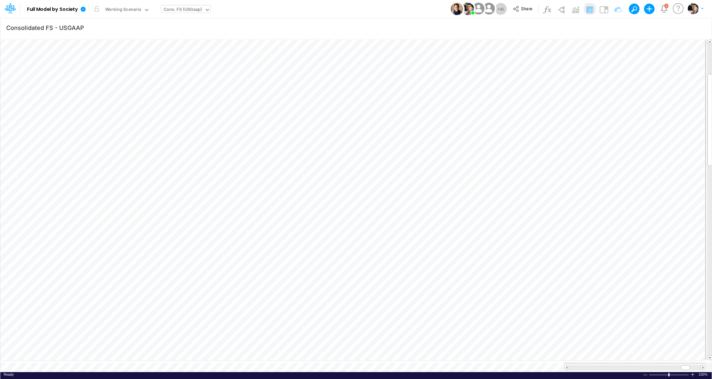
click at [188, 11] on div "Cons. FS (USGaap)" at bounding box center [183, 10] width 38 height 8
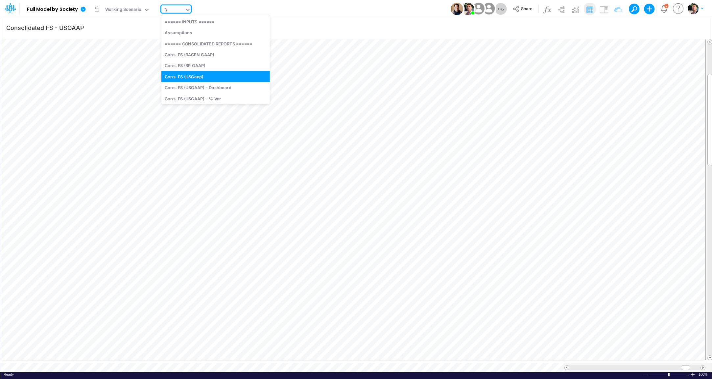
type input "SALA"
click at [208, 62] on div "Salaries by Society (04BR - RP DEV)" at bounding box center [210, 65] width 98 height 11
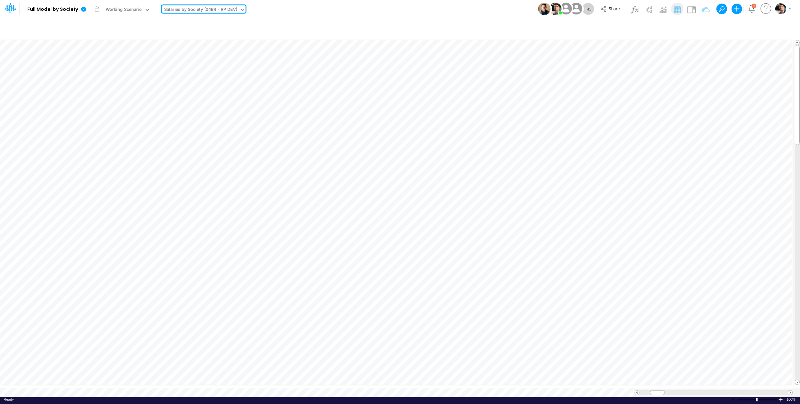
click at [203, 12] on div "Salaries by Society (04BR - RP DEV)" at bounding box center [200, 10] width 73 height 8
type input "u"
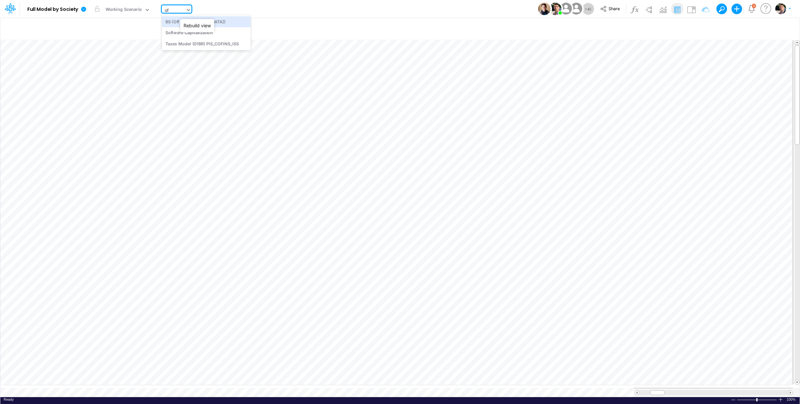
type input "off"
click at [174, 20] on div "BS (Off [GEOGRAPHIC_DATA])" at bounding box center [206, 21] width 89 height 11
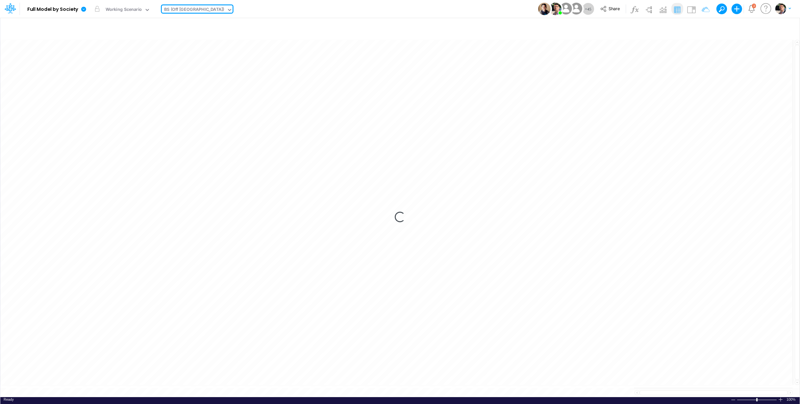
type input "BS (Off Brazil) - Detailed"
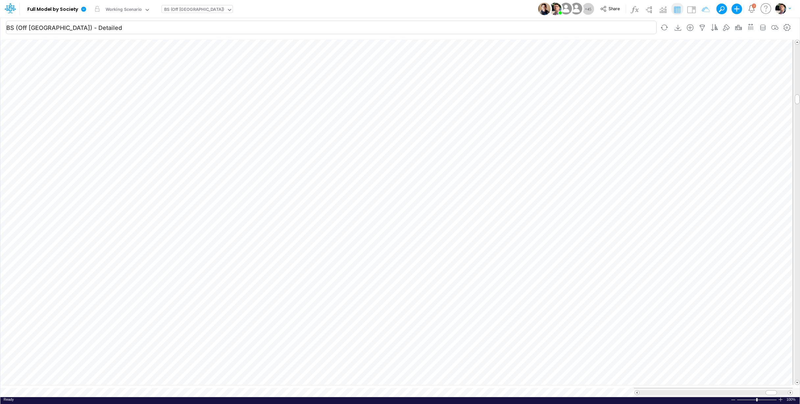
scroll to position [3, 21]
click at [177, 10] on div "BS (Off [GEOGRAPHIC_DATA])" at bounding box center [194, 10] width 60 height 8
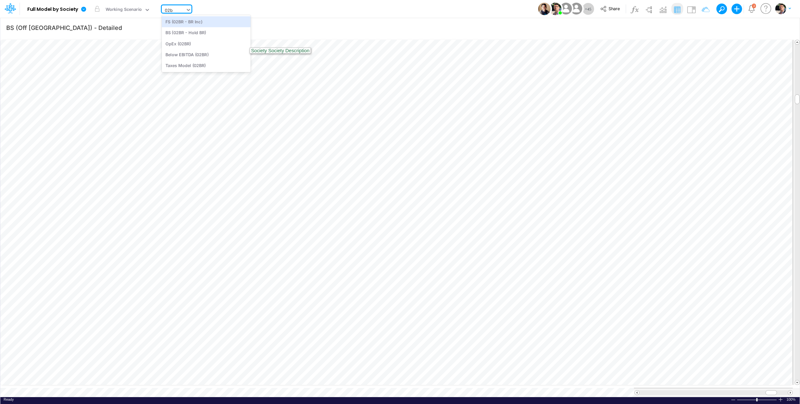
type input "02br"
click at [203, 32] on div "BS (02BR - Hold BR)" at bounding box center [206, 32] width 89 height 11
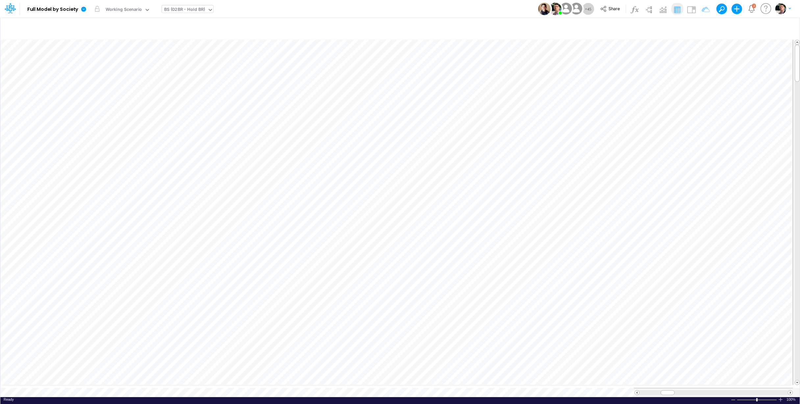
scroll to position [3, 21]
type input "BS (Off Brazil) - Detailed"
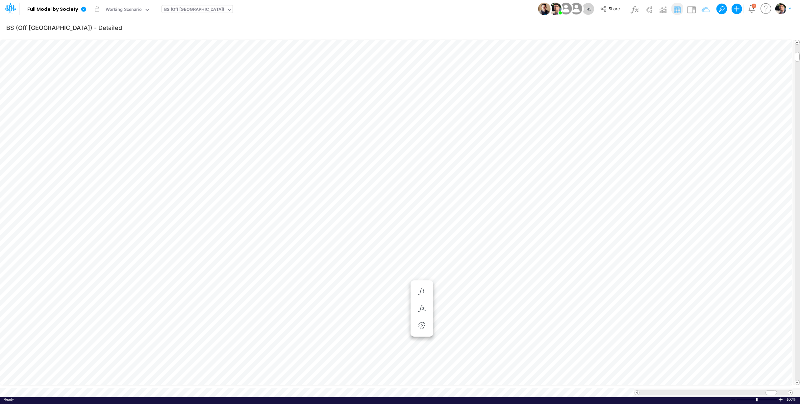
click at [180, 10] on div "BS (Off [GEOGRAPHIC_DATA])" at bounding box center [194, 10] width 60 height 8
type input "usga"
click at [202, 24] on div "Cons. FS (USGaap)" at bounding box center [210, 21] width 96 height 11
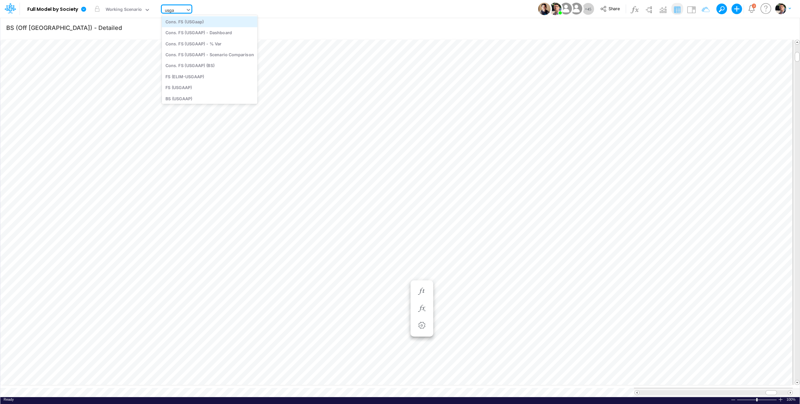
type input "Consolidated FS - USGAAP"
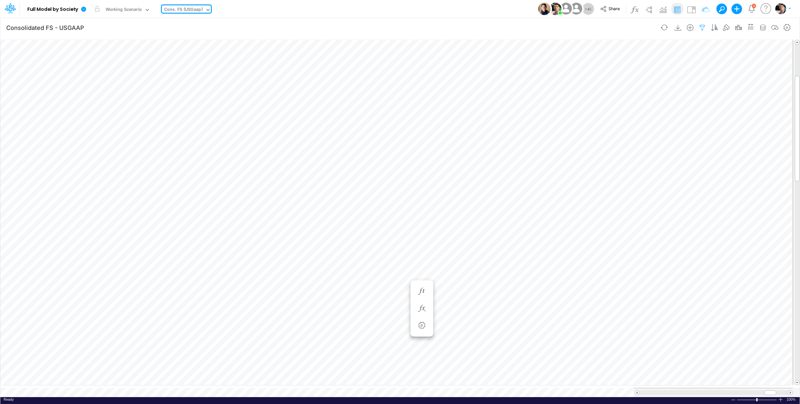
click at [701, 27] on icon "button" at bounding box center [702, 27] width 10 height 7
select select "notEqual"
select select "tableSearchOR"
select select "startsWith"
select select "contains"
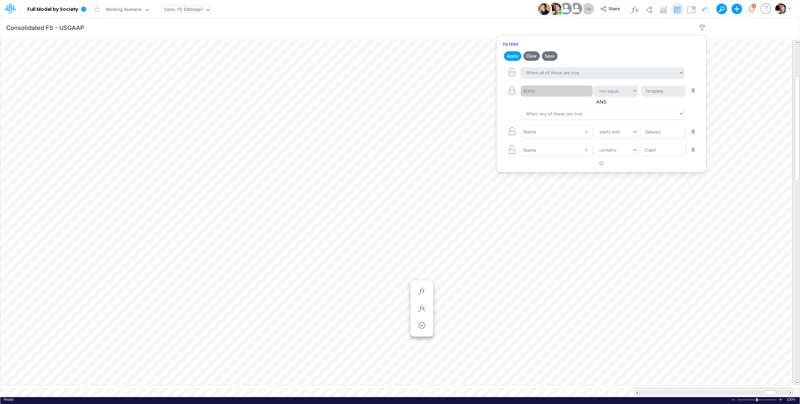
click at [692, 131] on button "button" at bounding box center [693, 132] width 13 height 9
select select "contains"
type input "Capit"
click at [692, 134] on button "button" at bounding box center [693, 132] width 13 height 9
click at [512, 88] on icon "button" at bounding box center [511, 90] width 9 height 9
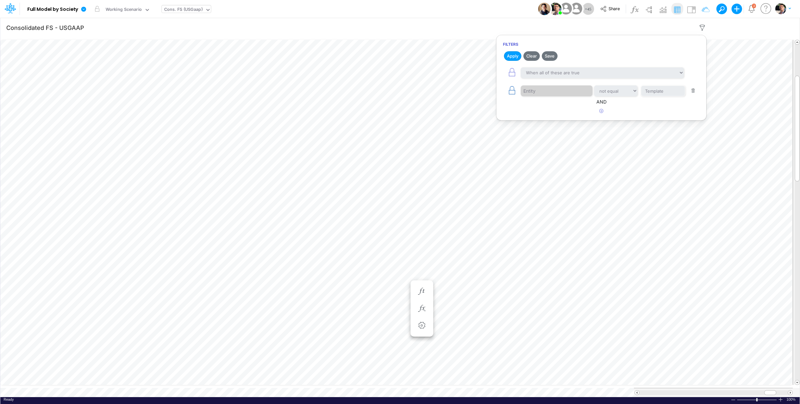
select select "tableSearchOR"
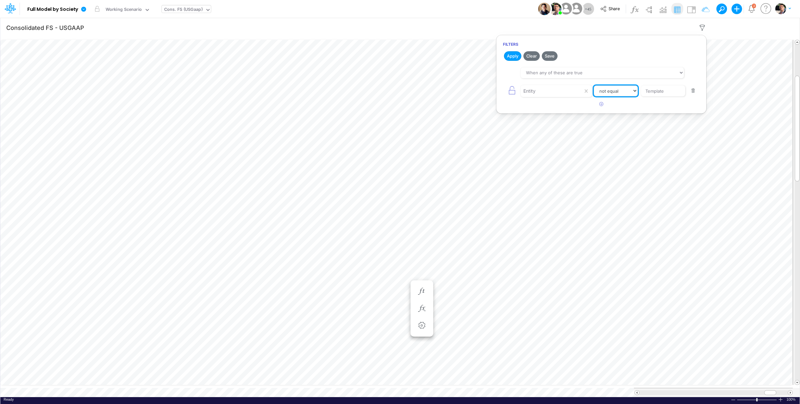
select select "equals"
click option "equals" at bounding box center [0, 0] width 0 height 0
drag, startPoint x: 670, startPoint y: 92, endPoint x: 613, endPoint y: 87, distance: 57.1
click at [641, 87] on input "Template" at bounding box center [663, 91] width 44 height 11
type input "01ar"
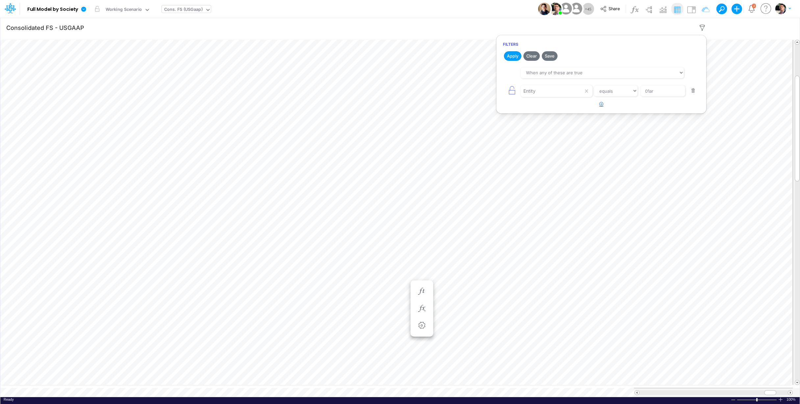
click at [602, 104] on icon "button" at bounding box center [601, 104] width 4 height 4
click at [549, 111] on div at bounding box center [552, 109] width 62 height 11
type input "EN"
type input "01US"
click at [600, 124] on icon "button" at bounding box center [601, 122] width 4 height 4
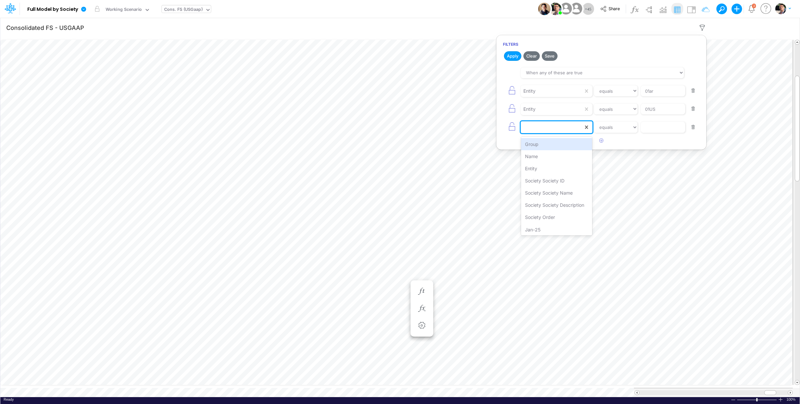
click at [542, 129] on div at bounding box center [552, 127] width 62 height 11
type input "ENT"
type input "02US"
click at [507, 55] on button "Apply" at bounding box center [512, 56] width 17 height 10
click at [198, 9] on div "Cons. FS (USGaap)" at bounding box center [183, 10] width 38 height 8
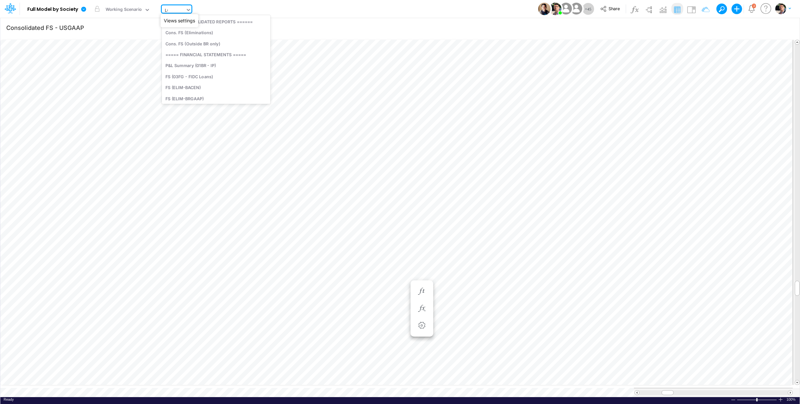
type input "LOA"
click at [201, 79] on div "Debt Schedules - Loans" at bounding box center [206, 76] width 89 height 11
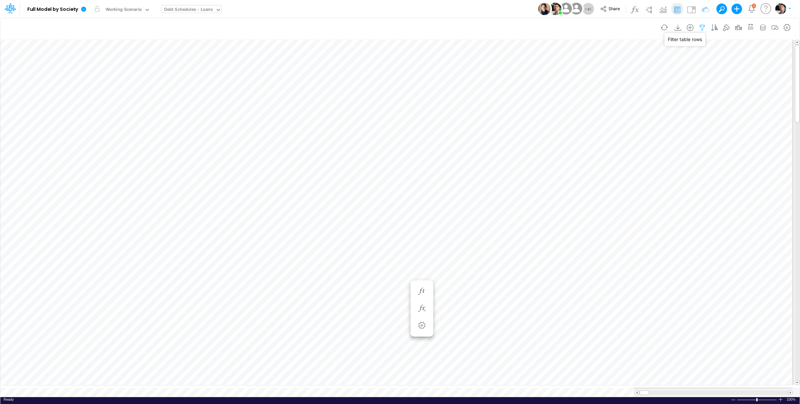
click at [700, 28] on icon "button" at bounding box center [702, 27] width 10 height 7
select select "notEqual"
click at [602, 114] on button "button" at bounding box center [601, 111] width 13 height 11
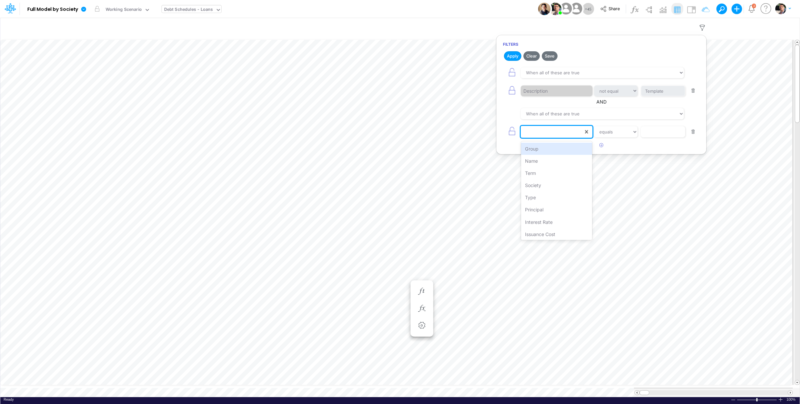
click at [551, 133] on div at bounding box center [552, 131] width 62 height 11
type input "o"
type input "na"
click at [545, 152] on div "Name" at bounding box center [556, 149] width 71 height 12
select select "contains"
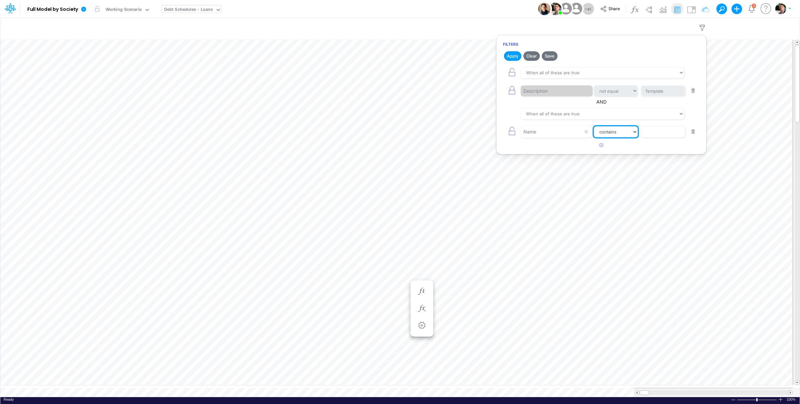
click option "contains" at bounding box center [0, 0] width 0 height 0
click at [653, 133] on input "text" at bounding box center [663, 131] width 44 height 11
type input "Rapay"
click at [601, 147] on icon "button" at bounding box center [601, 145] width 4 height 4
click at [549, 153] on div at bounding box center [552, 149] width 62 height 11
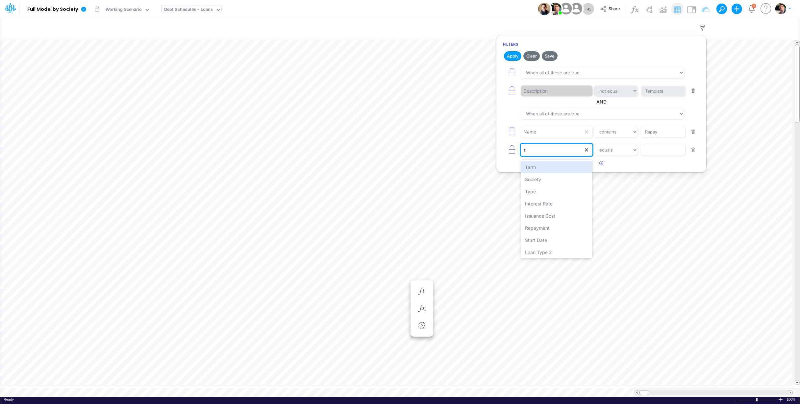
type input "ty"
select select "contains"
click option "contains" at bounding box center [0, 0] width 0 height 0
click at [665, 156] on input "text" at bounding box center [663, 149] width 44 height 11
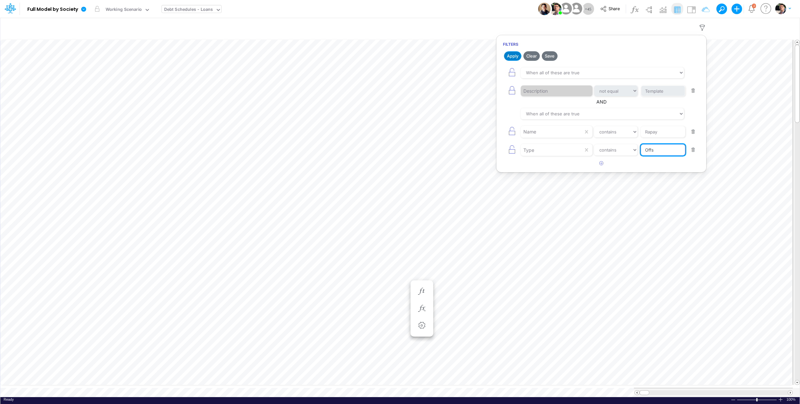
type input "Offs"
click at [509, 52] on button "Apply" at bounding box center [512, 56] width 17 height 10
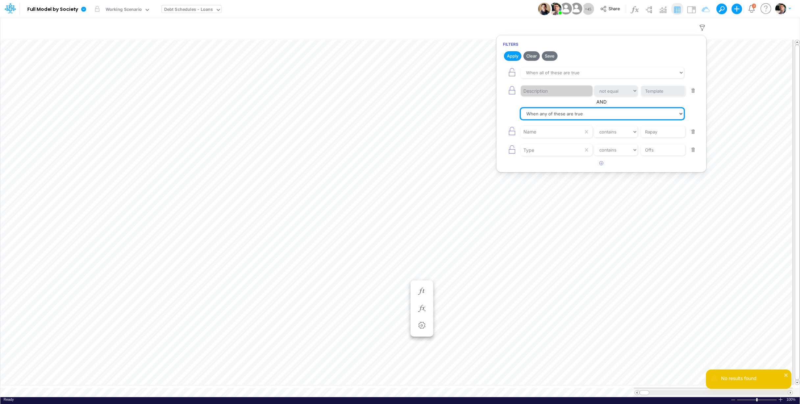
click option "When any of these are true" at bounding box center [0, 0] width 0 height 0
select select "tableSearchAND"
click option "When all of these are true" at bounding box center [0, 0] width 0 height 0
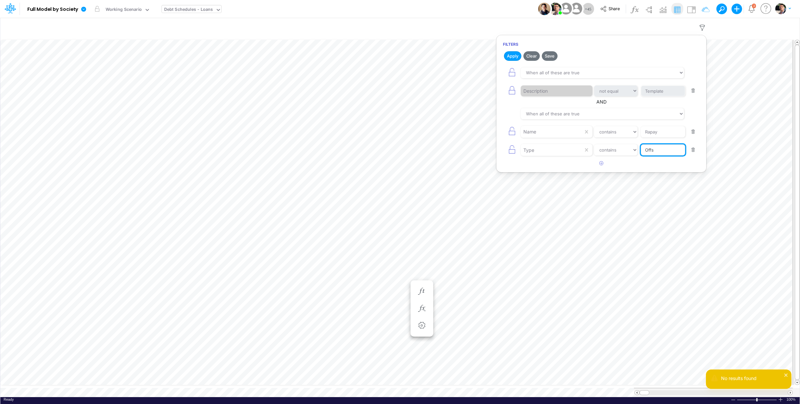
click at [665, 154] on input "Offs" at bounding box center [663, 149] width 44 height 11
type input "Off"
click at [511, 58] on button "Apply" at bounding box center [512, 56] width 17 height 10
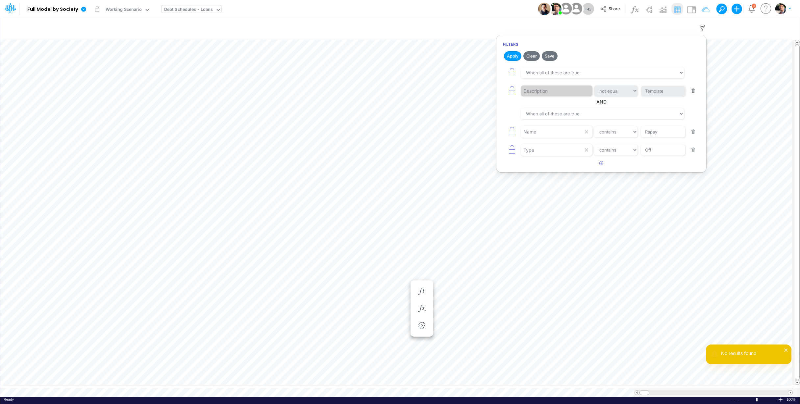
click at [694, 150] on button "button" at bounding box center [693, 150] width 13 height 9
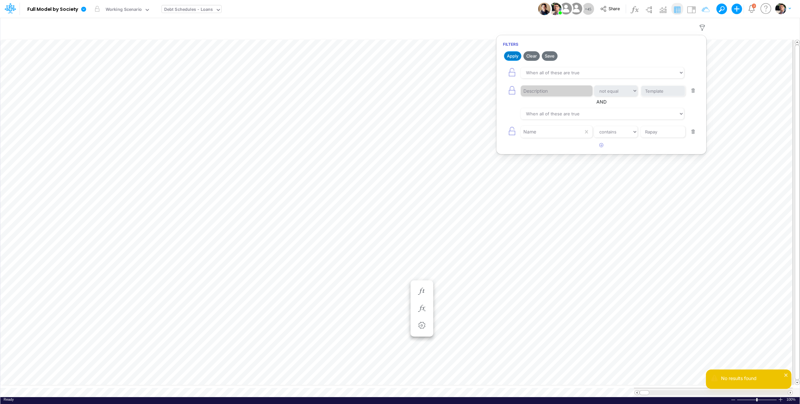
click at [512, 53] on button "Apply" at bounding box center [512, 56] width 17 height 10
click at [649, 134] on input "Rapay" at bounding box center [663, 131] width 44 height 11
type input "Repay"
click at [509, 51] on button "Apply" at bounding box center [512, 56] width 17 height 10
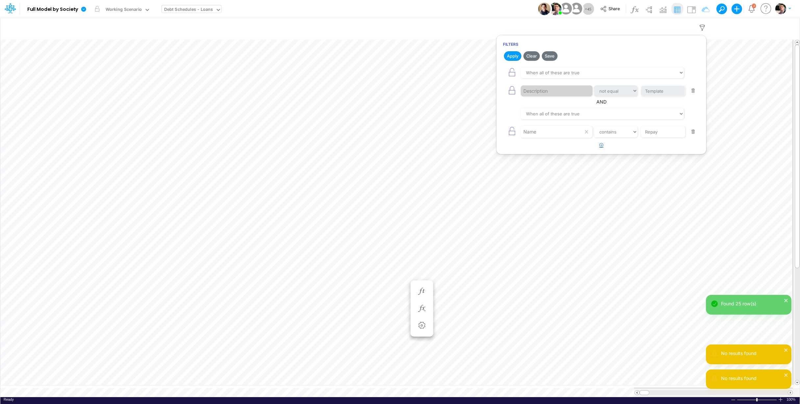
click at [602, 147] on icon "button" at bounding box center [601, 145] width 4 height 4
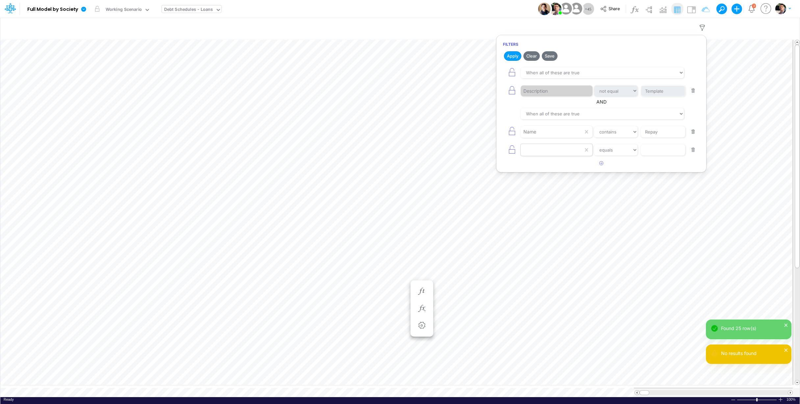
click at [558, 152] on div at bounding box center [552, 149] width 62 height 11
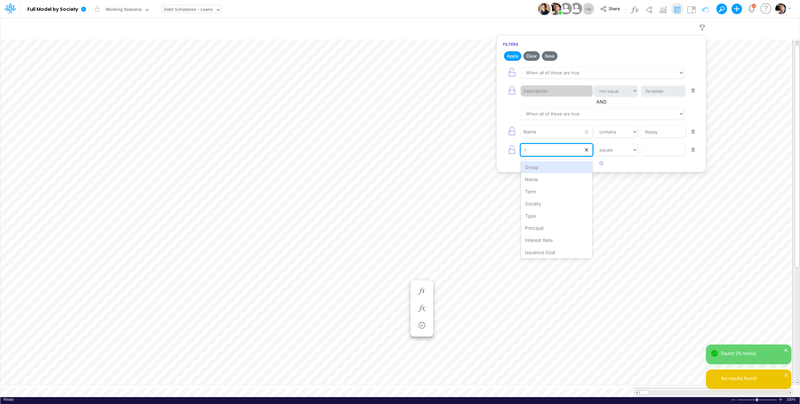
type input "ty"
click at [556, 152] on div "Society" at bounding box center [552, 149] width 62 height 11
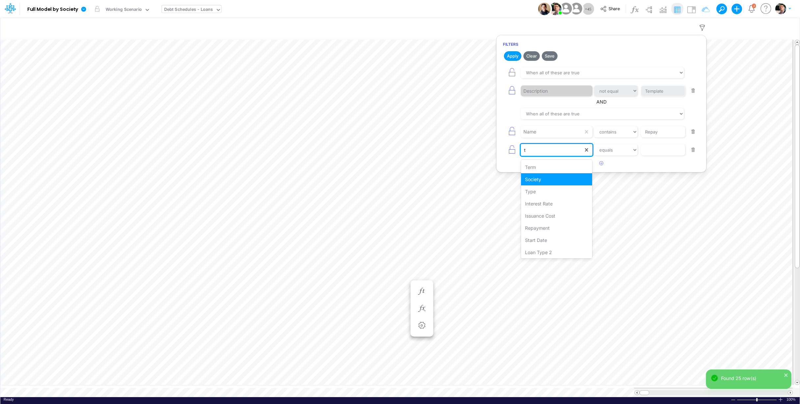
type input "ty"
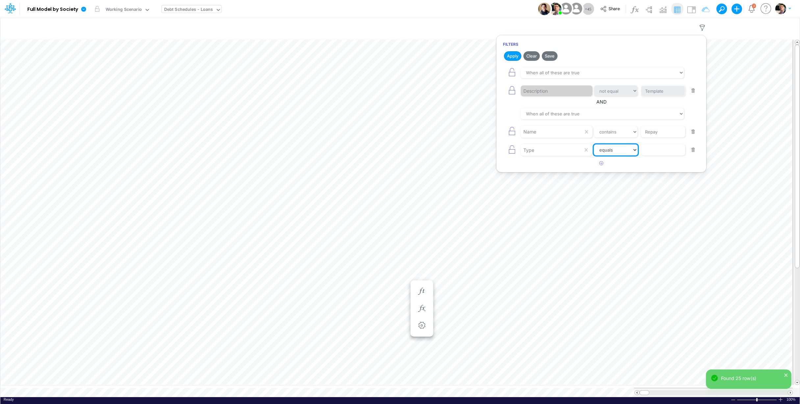
select select "contains"
click option "contains" at bounding box center [0, 0] width 0 height 0
click at [666, 153] on input "text" at bounding box center [663, 149] width 44 height 11
type input "off"
click at [516, 53] on button "Apply" at bounding box center [512, 56] width 17 height 10
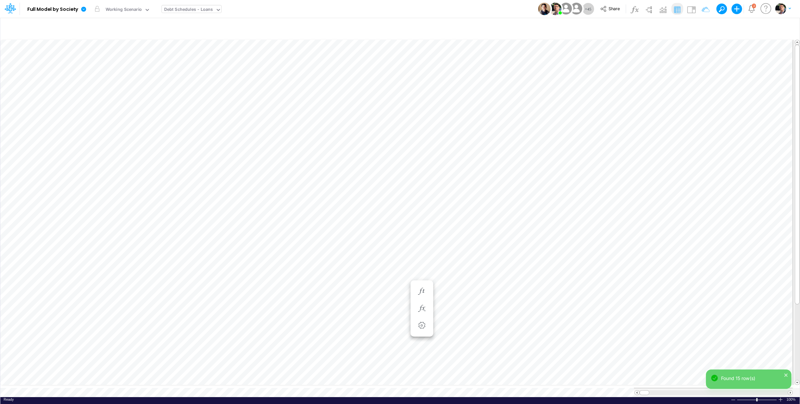
scroll to position [3, 7]
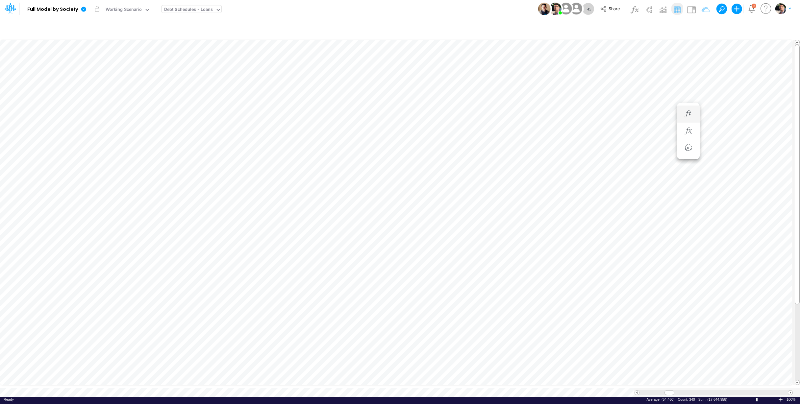
scroll to position [3, 22]
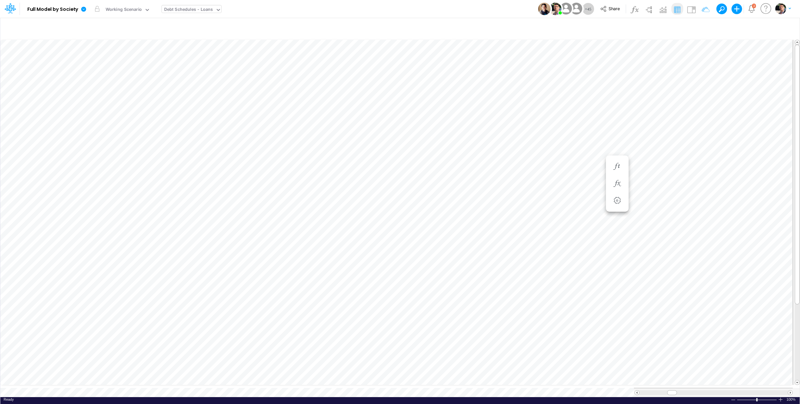
click at [196, 8] on div "Debt Schedules - Loans" at bounding box center [188, 10] width 49 height 8
click at [194, 12] on div "BS (02BR - Hold BR)" at bounding box center [184, 10] width 41 height 8
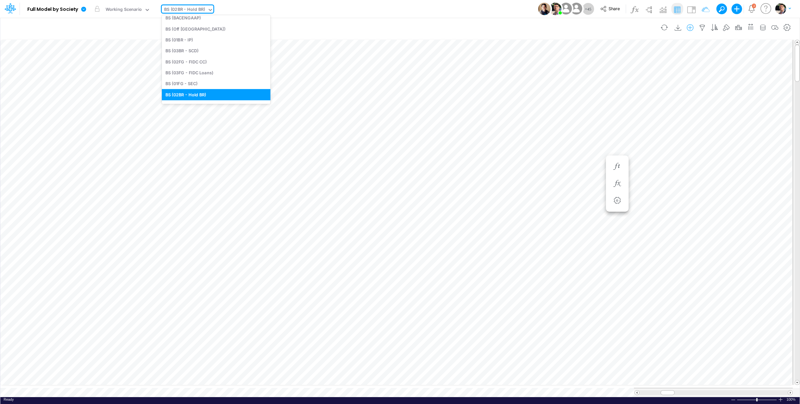
drag, startPoint x: 683, startPoint y: 17, endPoint x: 683, endPoint y: 27, distance: 9.5
click at [683, 17] on div "+ 45 Share Create new model Blank Model Use a template 2 My profile settings My…" at bounding box center [666, 9] width 250 height 18
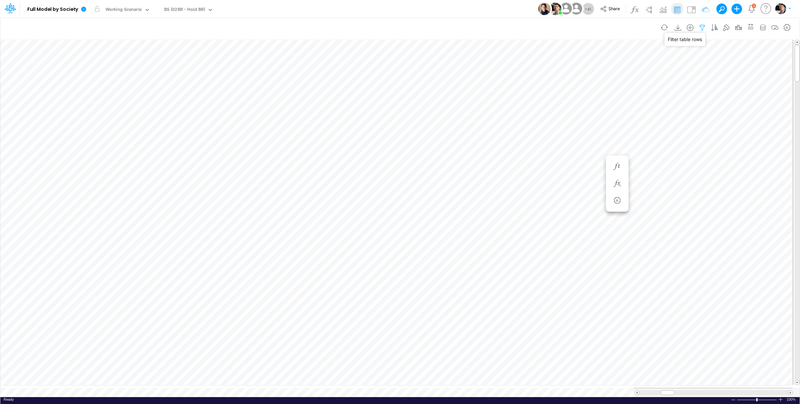
click at [697, 27] on icon "button" at bounding box center [702, 27] width 10 height 7
click at [554, 96] on div "Entity" at bounding box center [552, 91] width 62 height 11
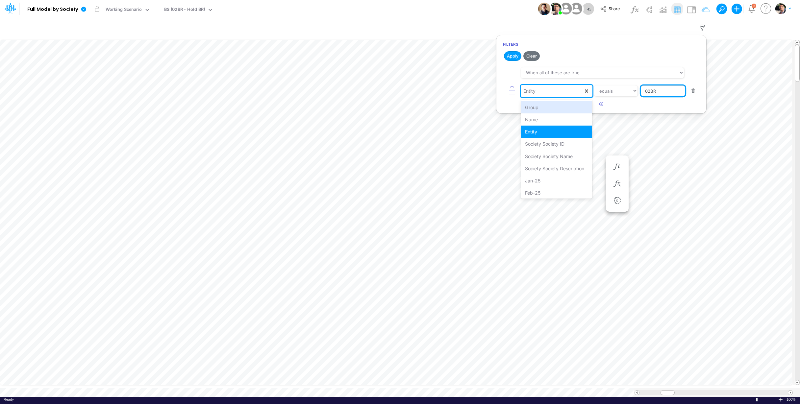
click at [654, 94] on input "02BR" at bounding box center [663, 91] width 44 height 11
click at [665, 94] on input "02BR" at bounding box center [663, 91] width 44 height 11
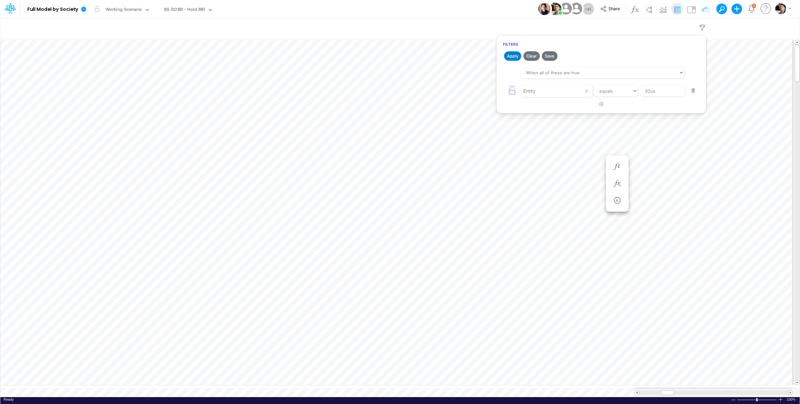
click at [514, 57] on button "Apply" at bounding box center [512, 56] width 17 height 10
click at [663, 92] on input "02us" at bounding box center [663, 91] width 44 height 11
type input "01us"
click at [515, 55] on button "Apply" at bounding box center [512, 56] width 17 height 10
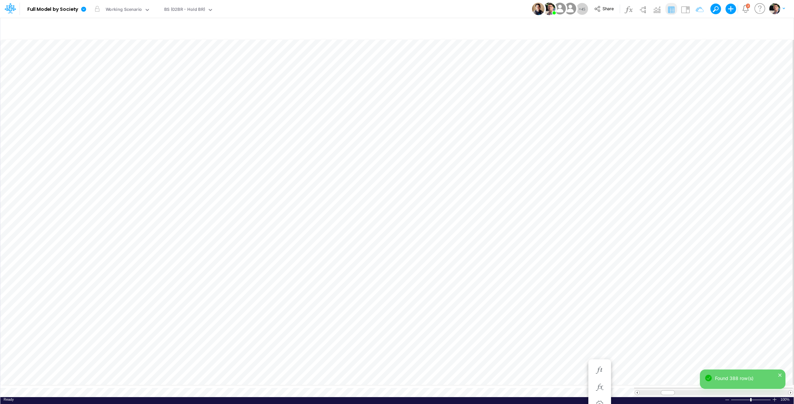
scroll to position [3, 1]
type input "BS (Off Brazil) - Detailed"
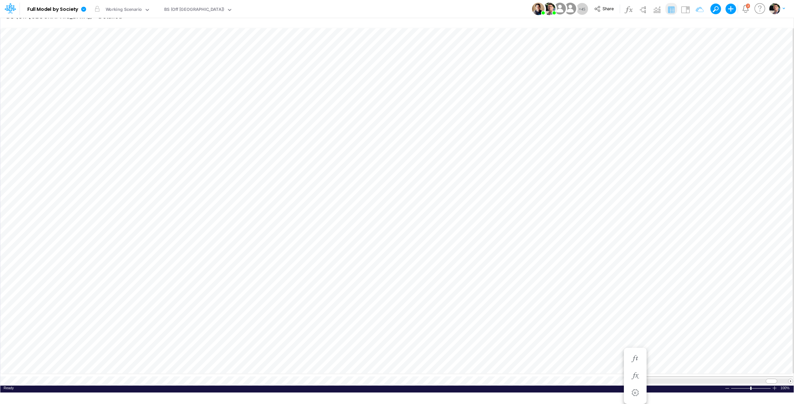
scroll to position [3, 20]
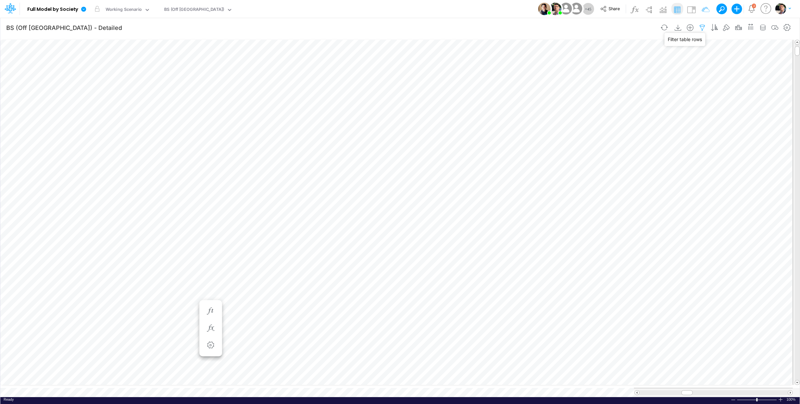
click at [701, 27] on icon "button" at bounding box center [702, 27] width 10 height 7
select select "tableSearchOR"
click at [580, 200] on icon "button" at bounding box center [576, 196] width 10 height 7
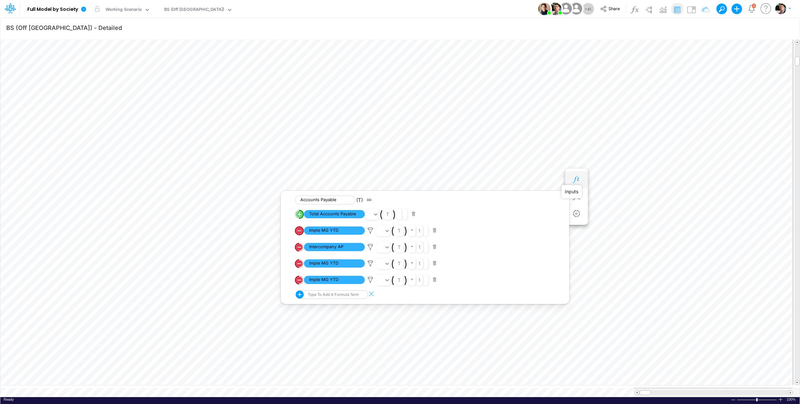
click at [573, 178] on icon "button" at bounding box center [576, 179] width 10 height 7
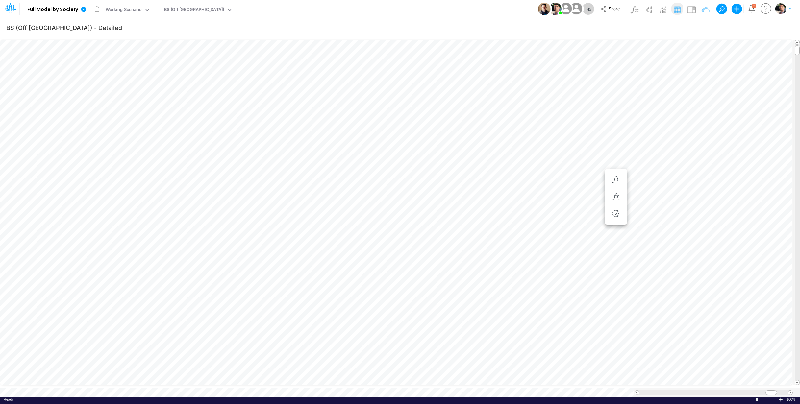
scroll to position [3, 13]
click at [786, 25] on icon "button" at bounding box center [787, 27] width 10 height 7
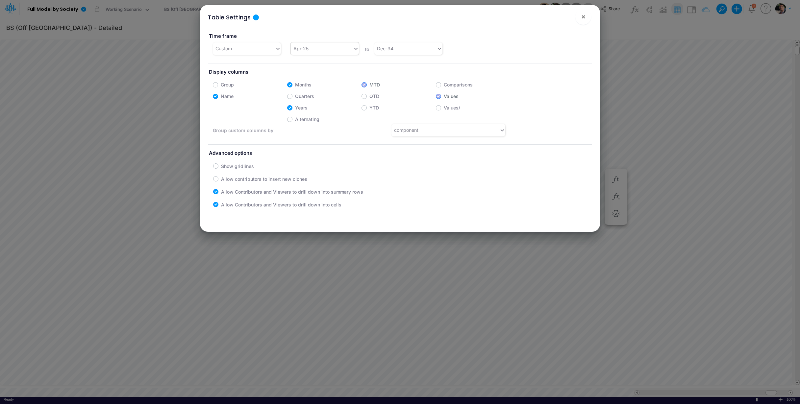
click at [317, 47] on div "Apr-25" at bounding box center [322, 48] width 62 height 11
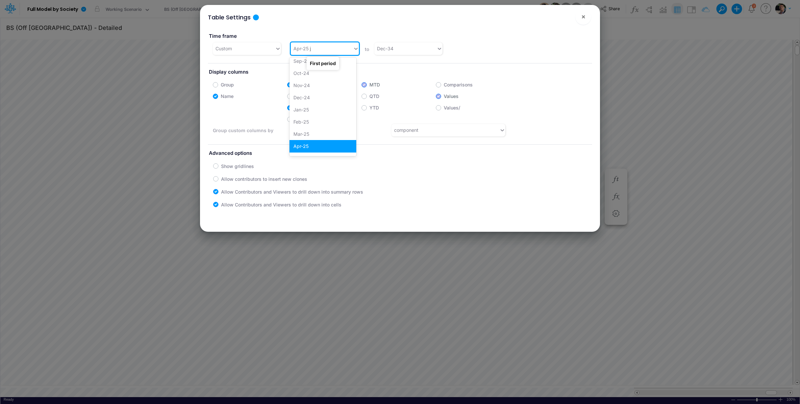
scroll to position [0, 0]
type input "jan-24"
click at [304, 62] on div "Jan-24" at bounding box center [322, 65] width 67 height 12
click at [583, 20] on span "×" at bounding box center [583, 16] width 4 height 8
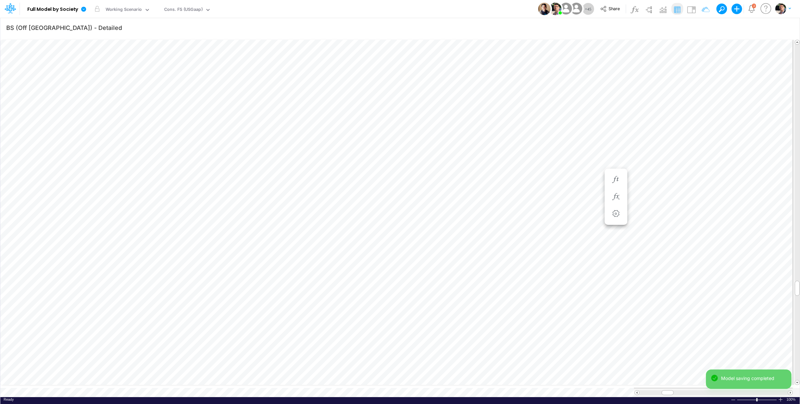
type input "Consolidated FS - USGAAP"
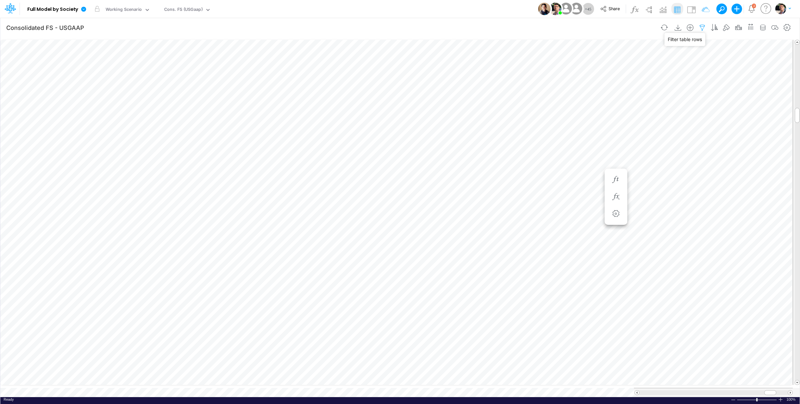
click at [703, 28] on icon "button" at bounding box center [702, 27] width 10 height 7
select select "tableSearchOR"
click at [701, 25] on icon "button" at bounding box center [702, 27] width 10 height 7
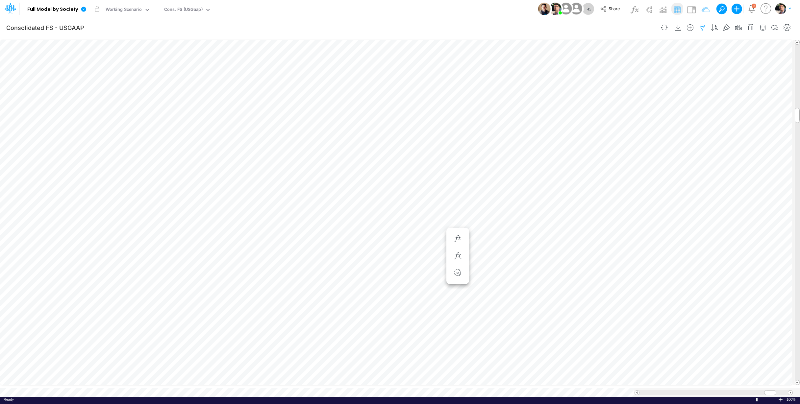
scroll to position [3, 21]
type input "Consolidated FS - USGAAP"
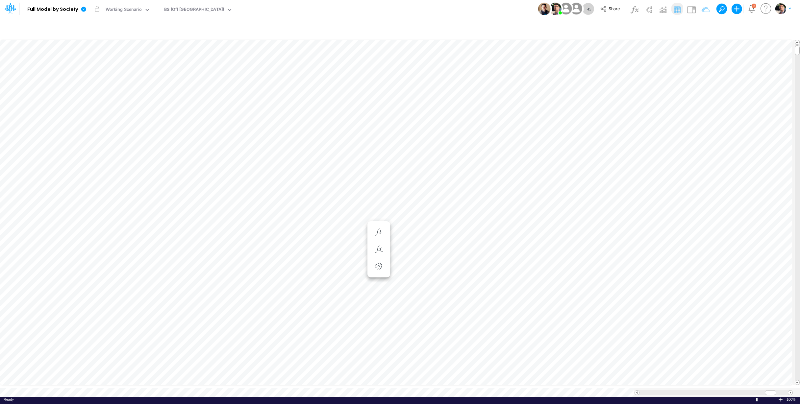
type input "BS (Off Brazil) - Detailed"
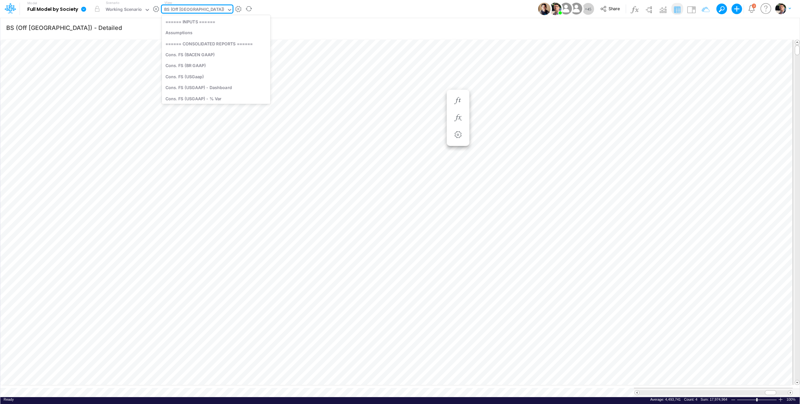
click at [184, 12] on div "BS (Off [GEOGRAPHIC_DATA])" at bounding box center [194, 10] width 60 height 8
type input "interc"
click at [209, 8] on div "Interco Appropriations" at bounding box center [188, 10] width 52 height 10
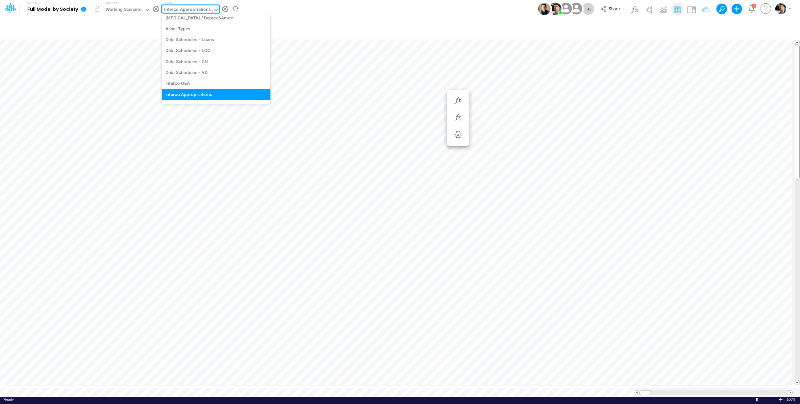
scroll to position [236, 0]
type input "inte"
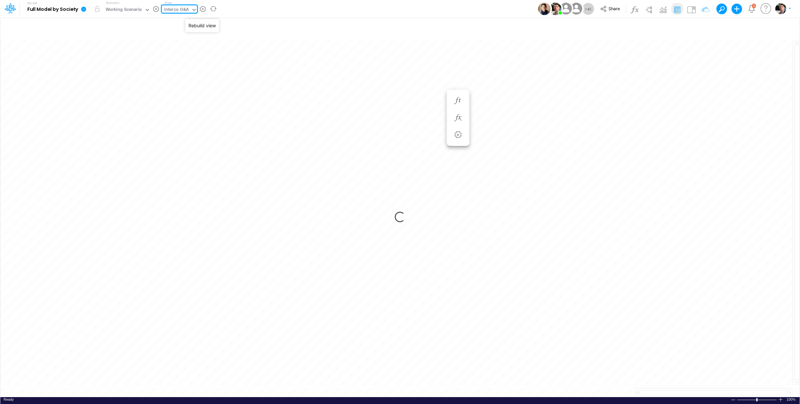
type input "Intercos G&A"
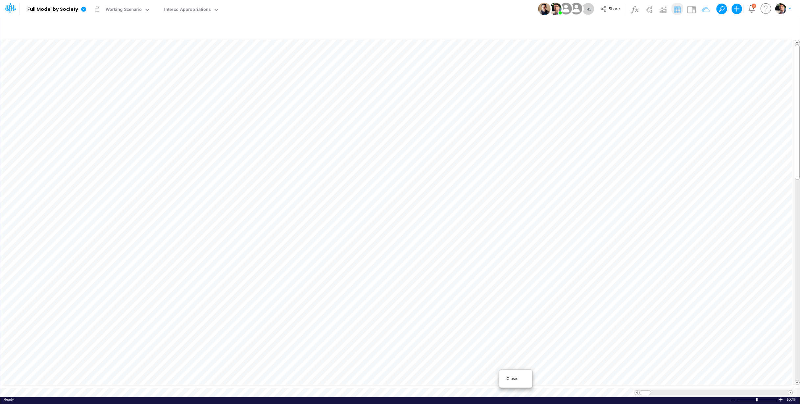
scroll to position [0, 0]
click at [511, 380] on span "Close" at bounding box center [515, 379] width 18 height 6
type input "Intercos G&A"
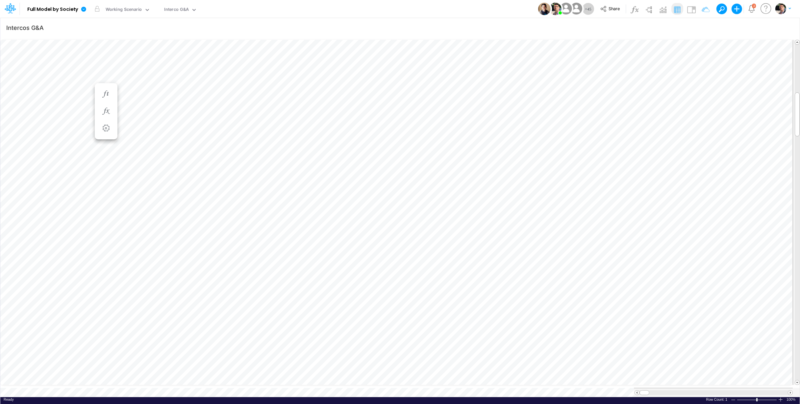
scroll to position [3, 33]
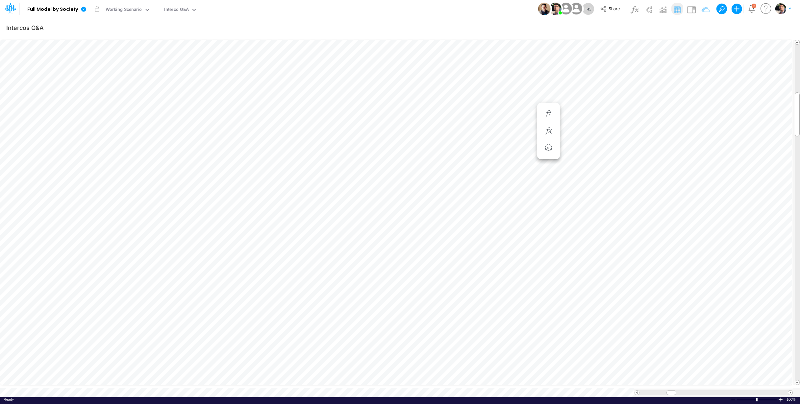
scroll to position [3, 20]
click at [780, 397] on div at bounding box center [780, 399] width 5 height 5
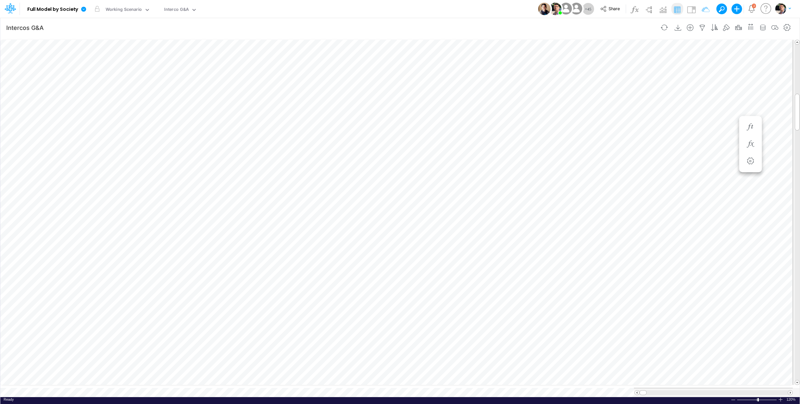
scroll to position [3, 1]
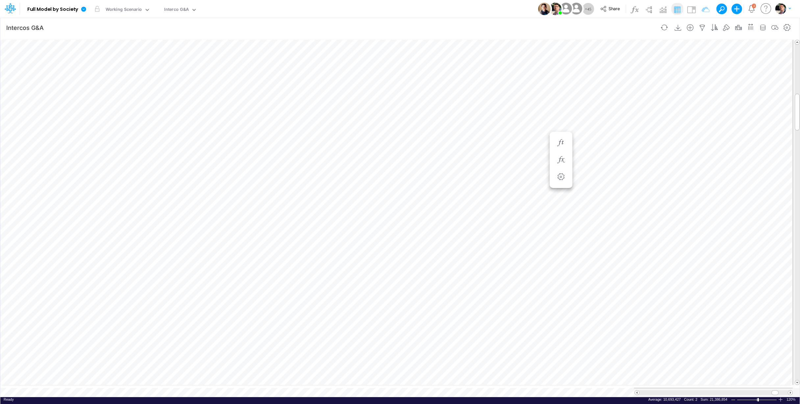
scroll to position [3, 21]
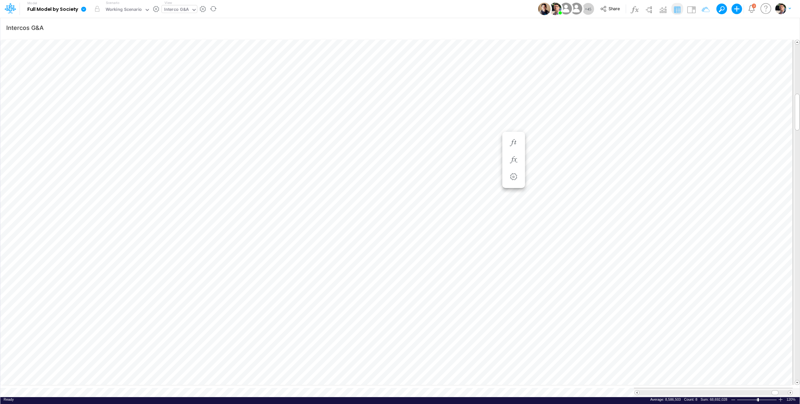
click at [175, 13] on div "Interco G&A" at bounding box center [176, 10] width 25 height 8
type input "01ar"
click at [188, 24] on div "FS (01AR - ARG)" at bounding box center [206, 21] width 89 height 11
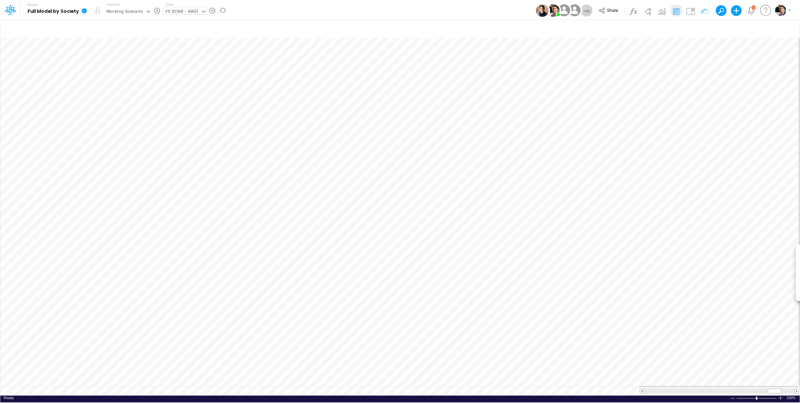
scroll to position [3, 21]
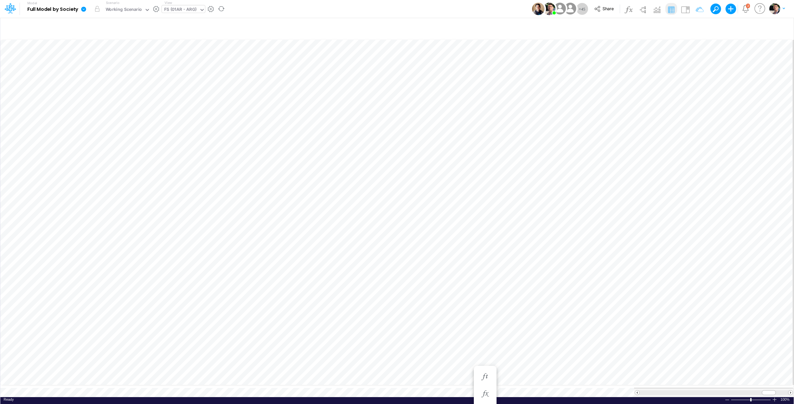
scroll to position [3, 21]
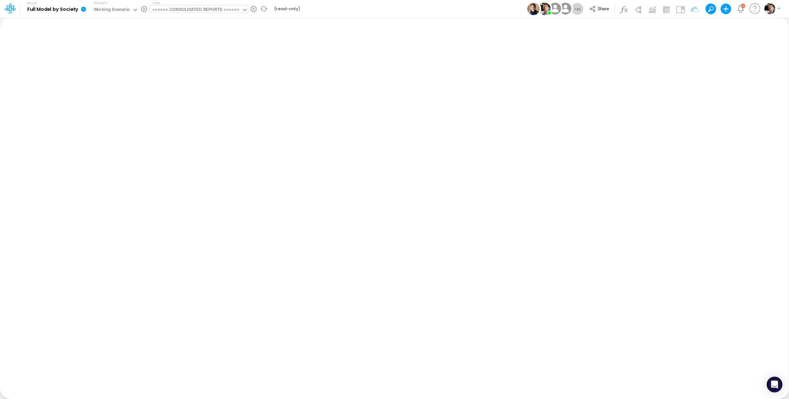
click at [222, 6] on div "====== CONSOLIDATED REPORTS ======" at bounding box center [196, 10] width 92 height 10
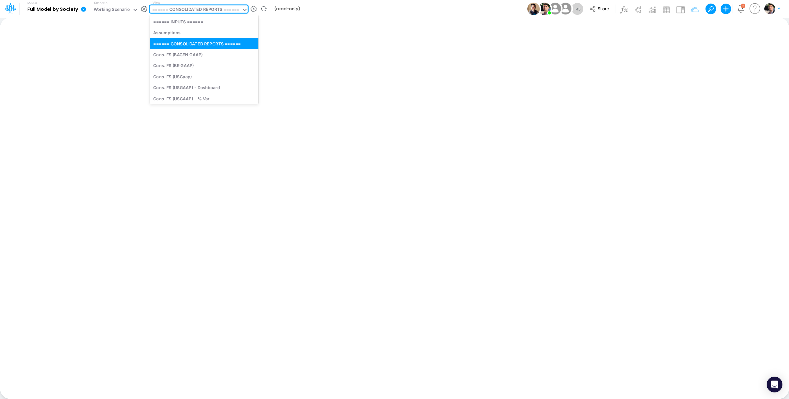
type input "u"
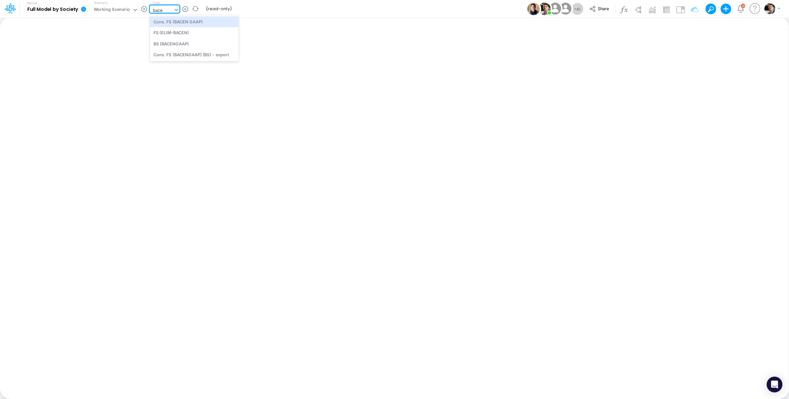
type input "bacen"
click at [200, 24] on div "Cons. FS (BACEN GAAP)" at bounding box center [194, 21] width 89 height 11
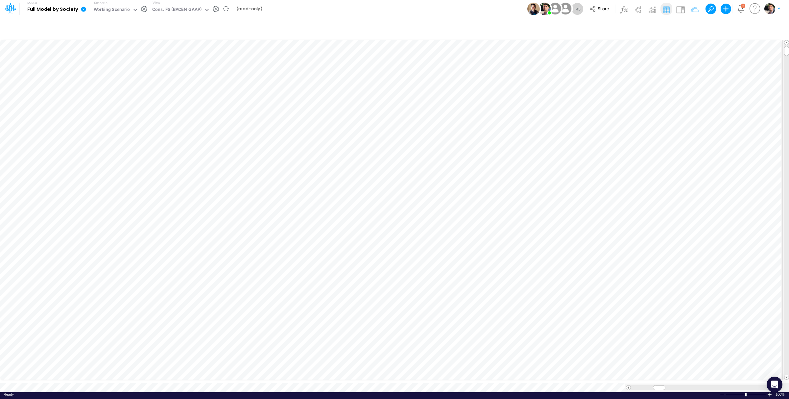
scroll to position [3, 1]
click at [773, 27] on icon "button" at bounding box center [777, 27] width 10 height 7
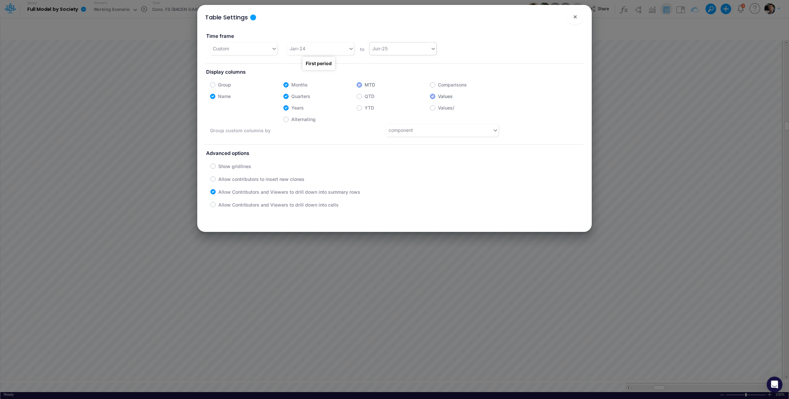
click at [408, 50] on div "Jun-25" at bounding box center [400, 48] width 61 height 11
type input "dec-28"
click at [426, 63] on div "Dec-28" at bounding box center [400, 65] width 66 height 12
click at [291, 97] on label "Quarters" at bounding box center [300, 96] width 19 height 7
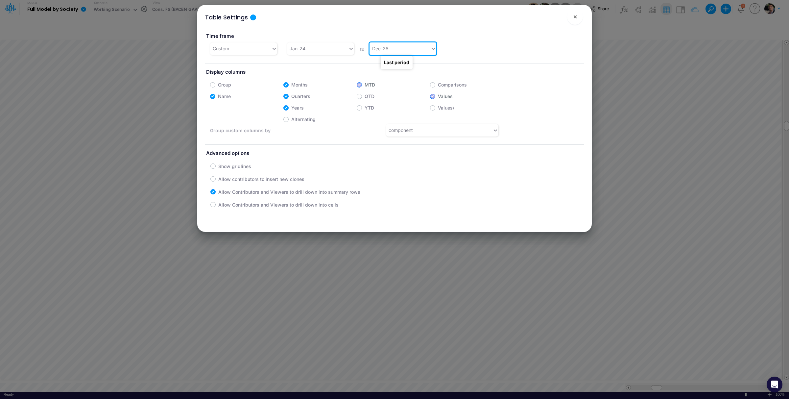
click at [291, 97] on input "Quarters" at bounding box center [293, 94] width 4 height 4
checkbox input "false"
click at [578, 21] on button "×" at bounding box center [575, 17] width 16 height 16
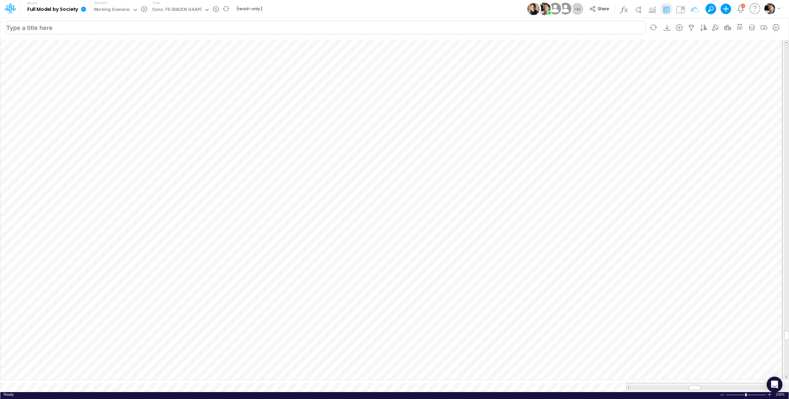
scroll to position [3, 1]
click at [83, 8] on icon at bounding box center [83, 9] width 5 height 5
click at [83, 9] on icon at bounding box center [83, 9] width 5 height 5
click at [84, 11] on icon at bounding box center [83, 9] width 5 height 5
click at [118, 56] on button "Export" at bounding box center [117, 57] width 70 height 11
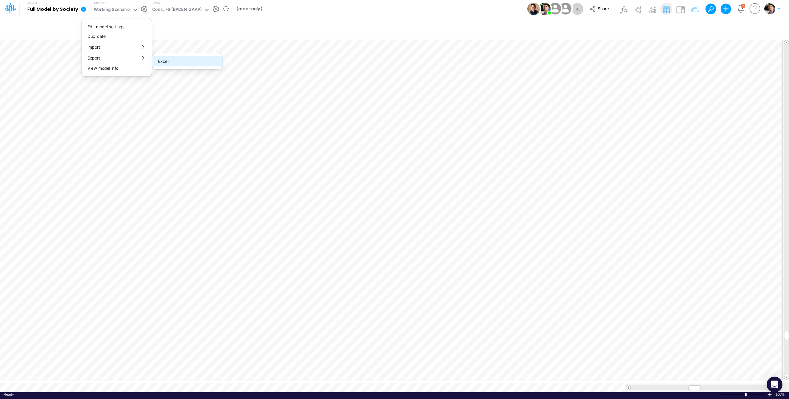
click at [184, 62] on button "Excel" at bounding box center [187, 61] width 70 height 10
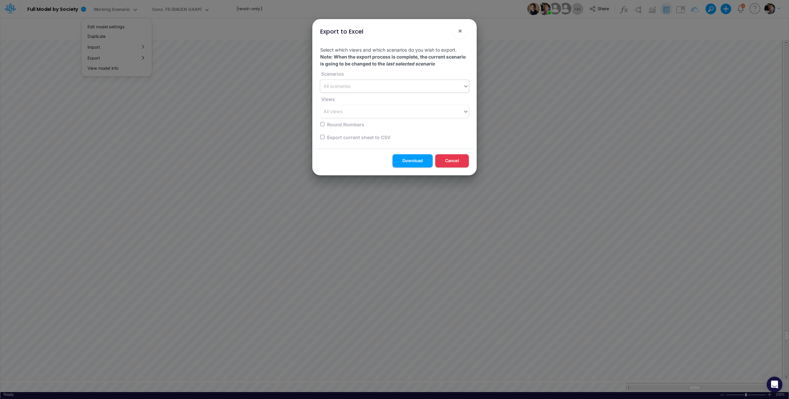
click at [405, 84] on div "All scenarios" at bounding box center [391, 86] width 143 height 11
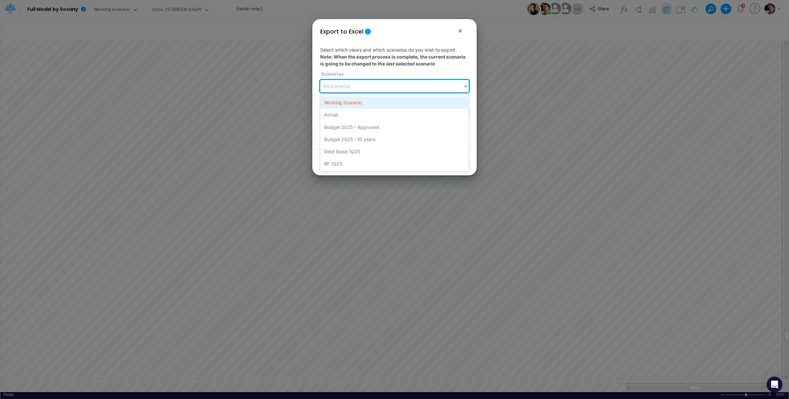
click at [385, 102] on div "Working Scenario" at bounding box center [394, 102] width 149 height 12
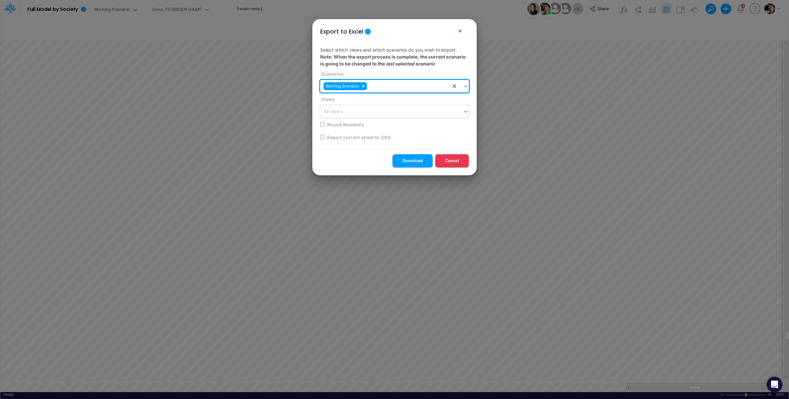
click at [378, 115] on div "All views" at bounding box center [391, 111] width 143 height 11
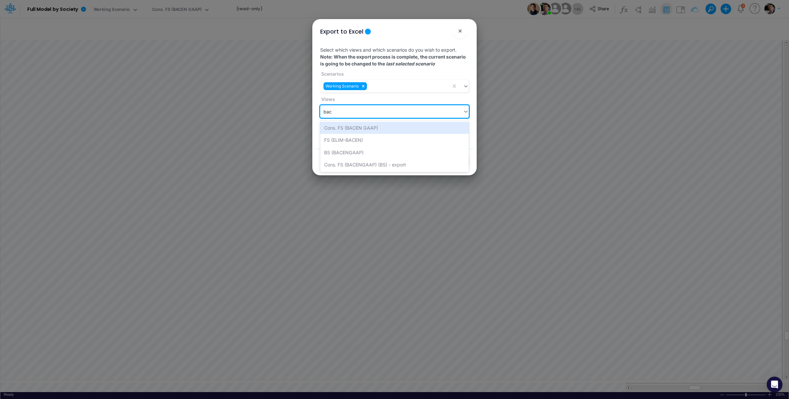
type input "bace"
click at [372, 127] on div "Cons. FS (BACEN GAAP)" at bounding box center [394, 128] width 149 height 12
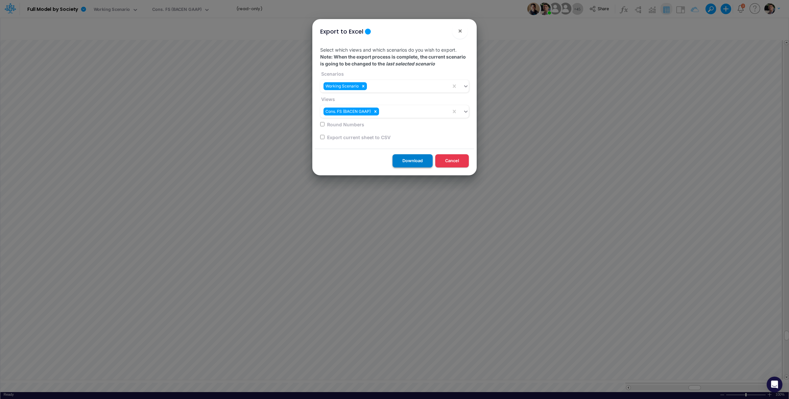
click at [413, 162] on button "Download" at bounding box center [413, 160] width 40 height 13
click at [463, 32] on button "×" at bounding box center [460, 31] width 16 height 16
